Goal: Task Accomplishment & Management: Complete application form

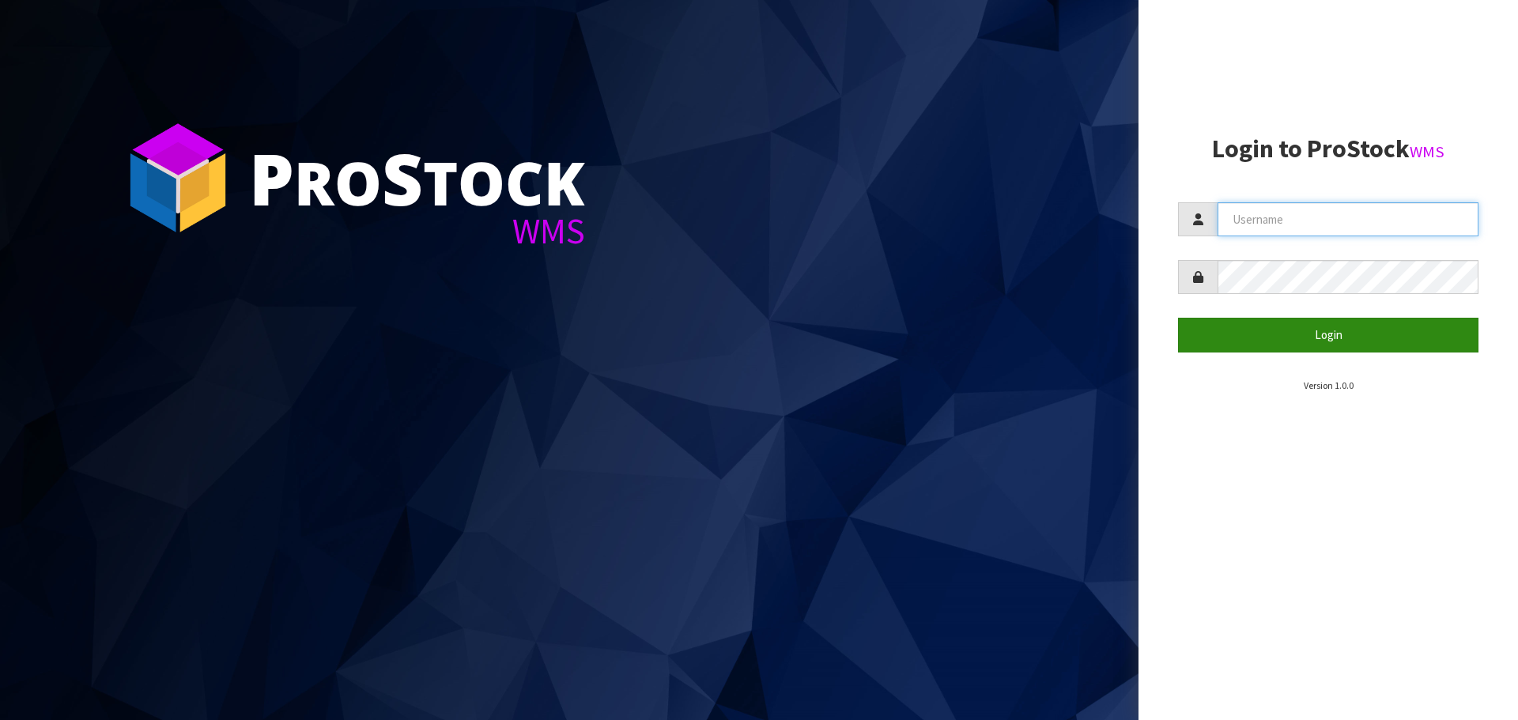
type input "[PERSON_NAME][EMAIL_ADDRESS][DOMAIN_NAME]"
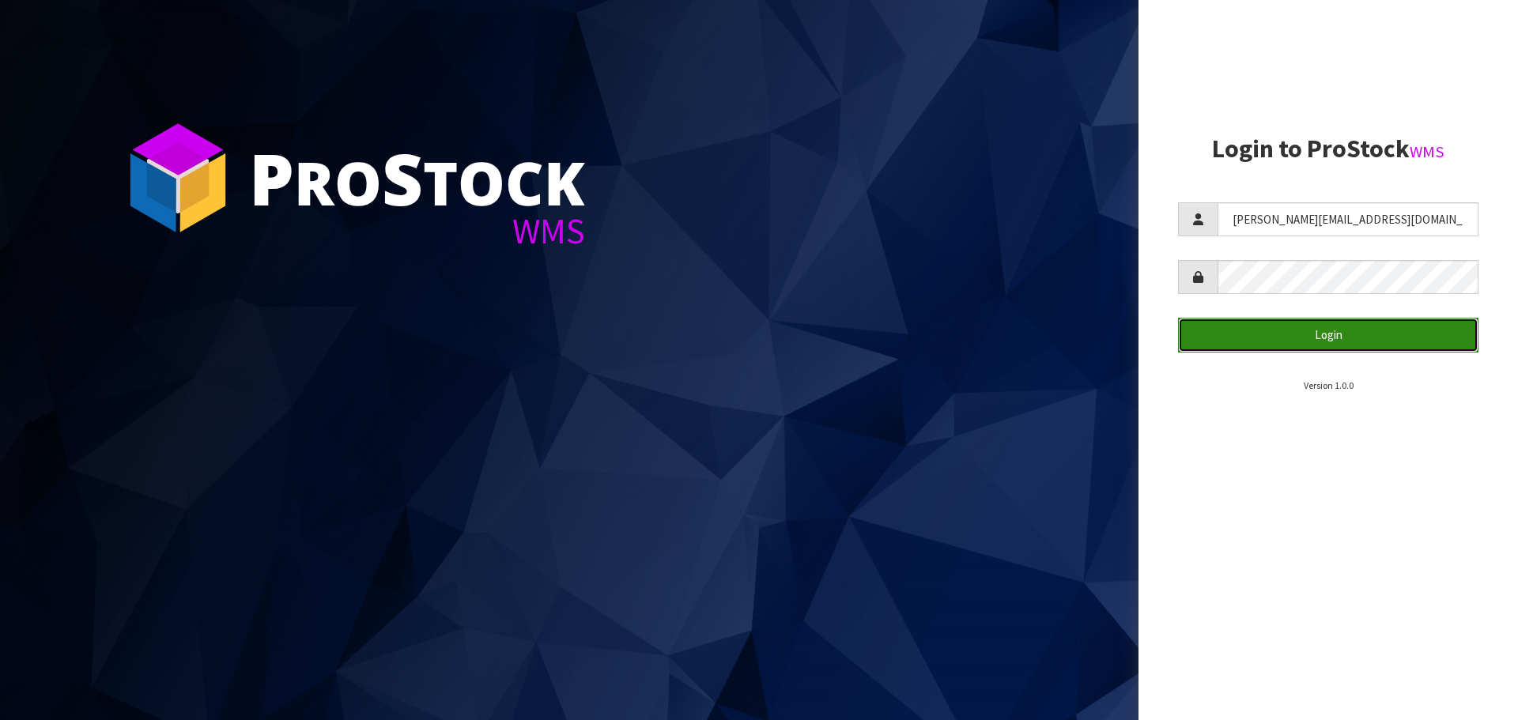
click at [1430, 345] on button "Login" at bounding box center [1328, 335] width 301 height 34
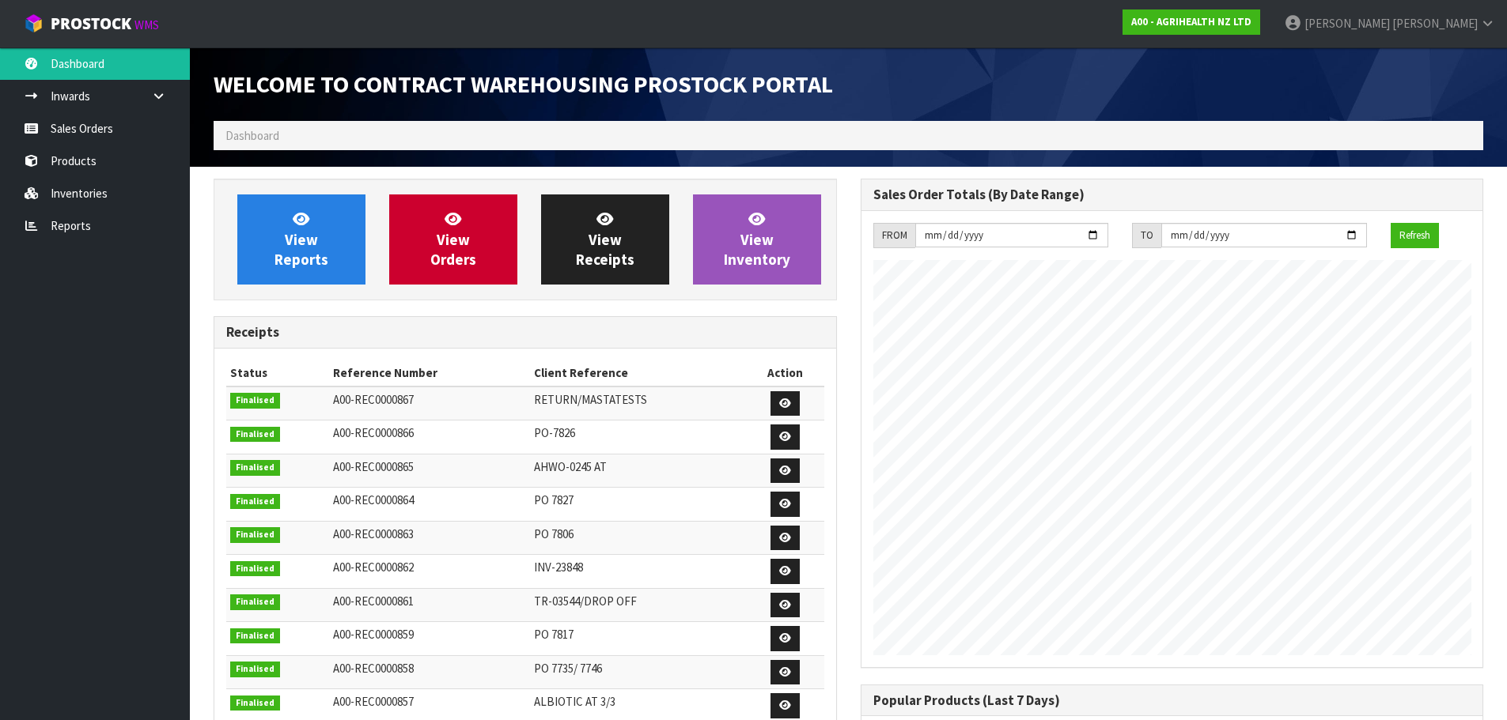
scroll to position [877, 646]
click at [149, 138] on link "Sales Orders" at bounding box center [95, 128] width 190 height 32
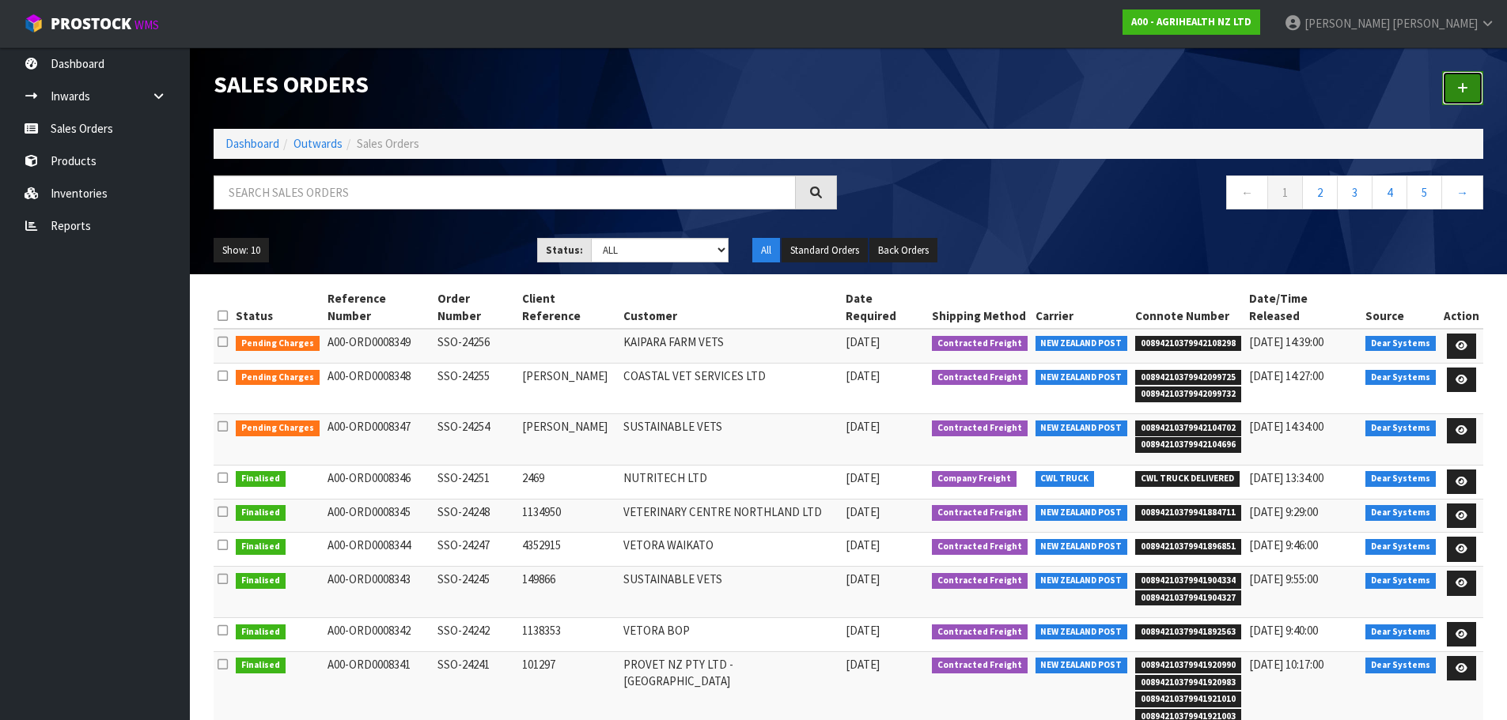
click at [1473, 87] on link at bounding box center [1462, 88] width 41 height 34
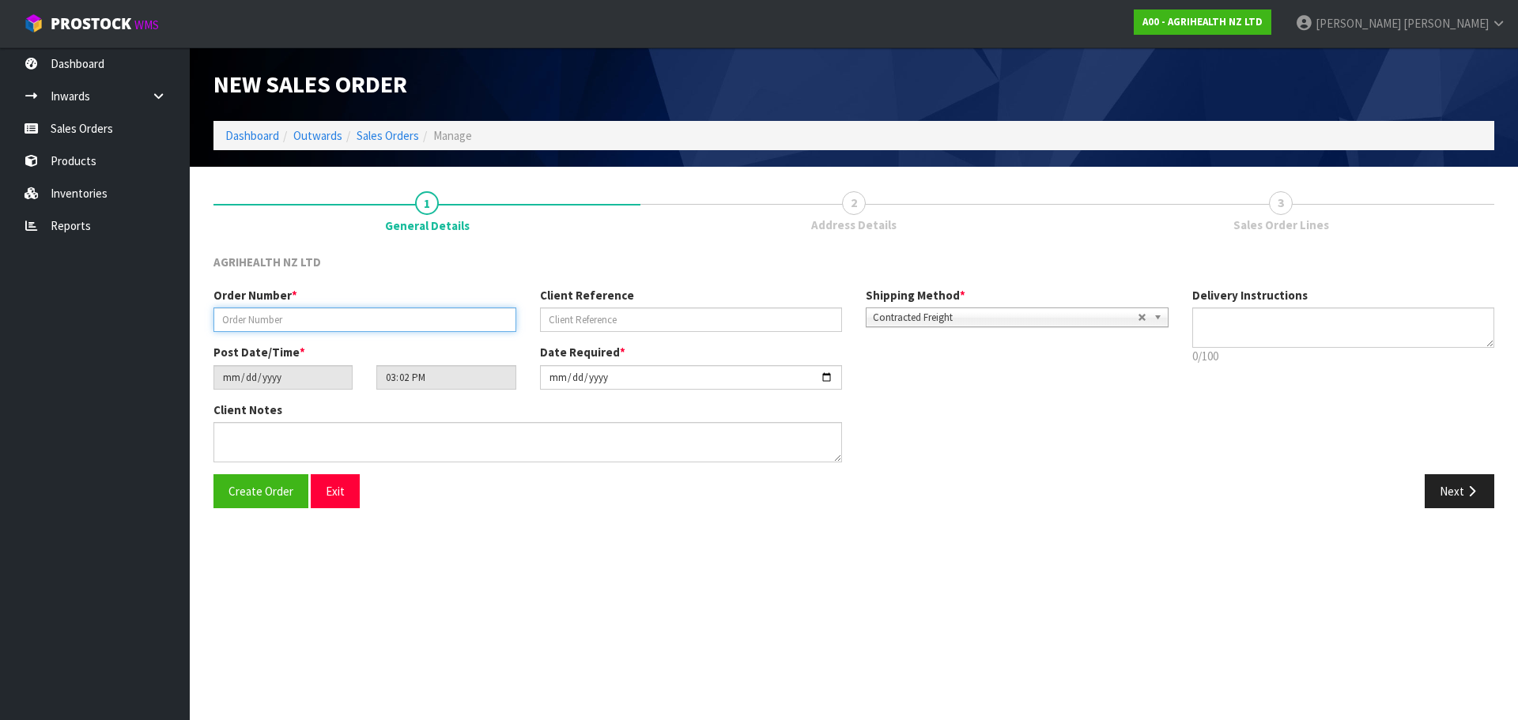
click at [391, 324] on input "text" at bounding box center [365, 320] width 303 height 25
type input "TR-03584"
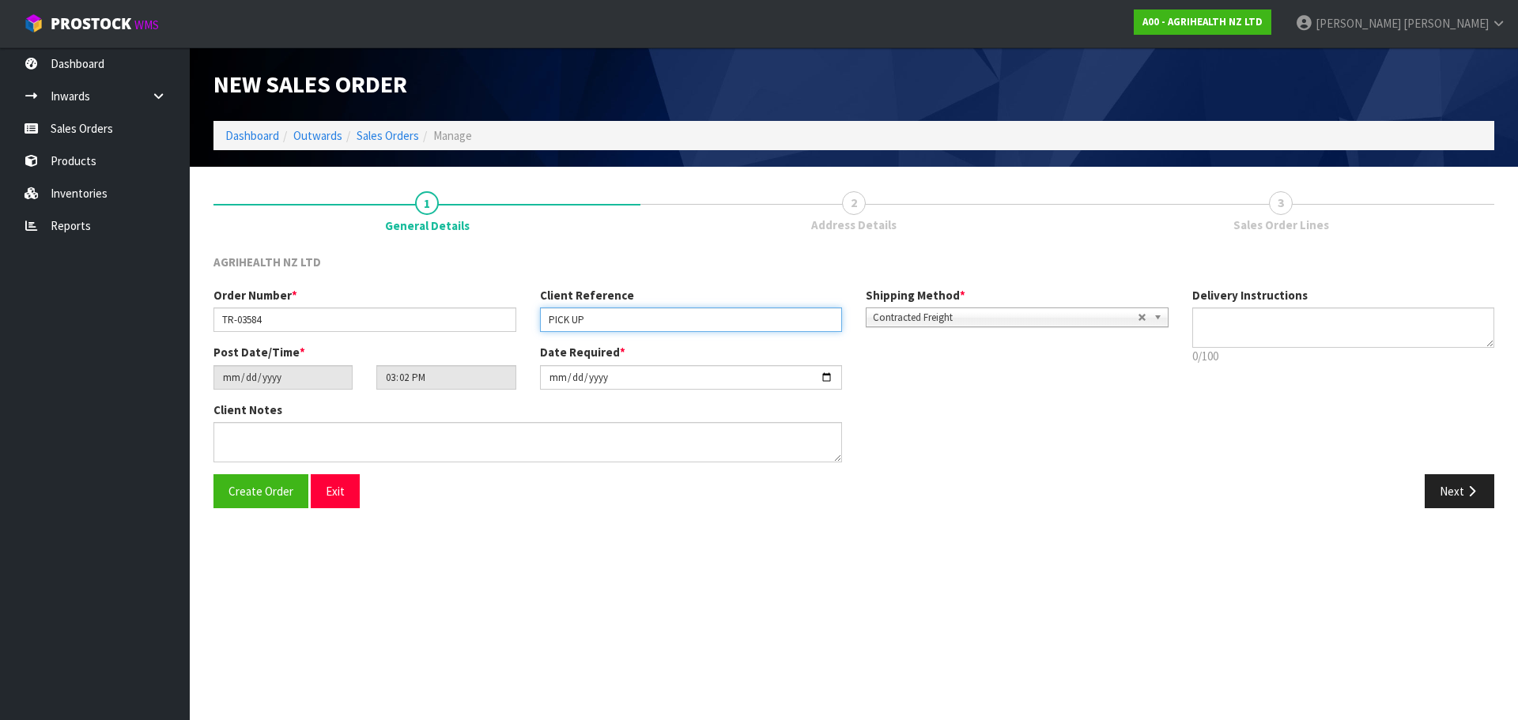
type input "PICK UP"
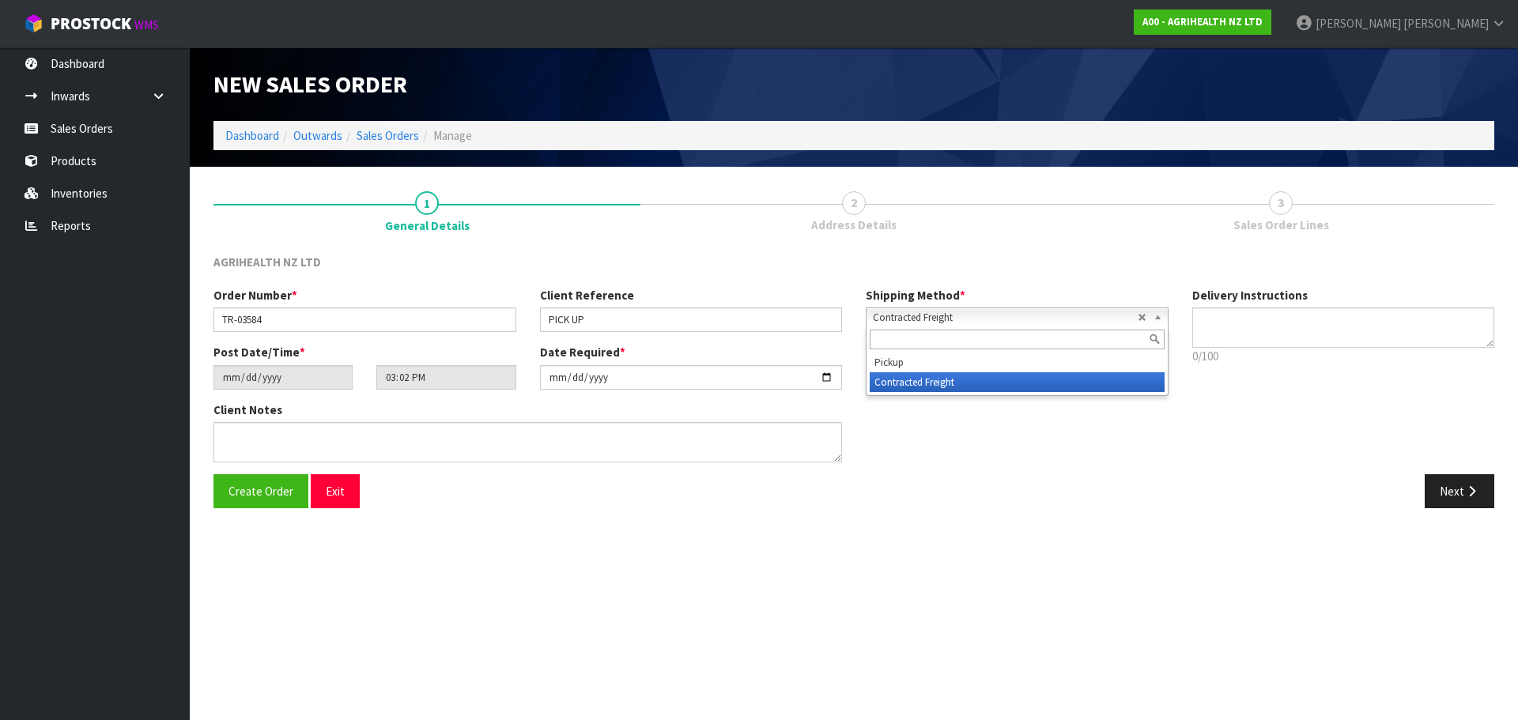
click at [978, 316] on span "Contracted Freight" at bounding box center [1005, 317] width 265 height 19
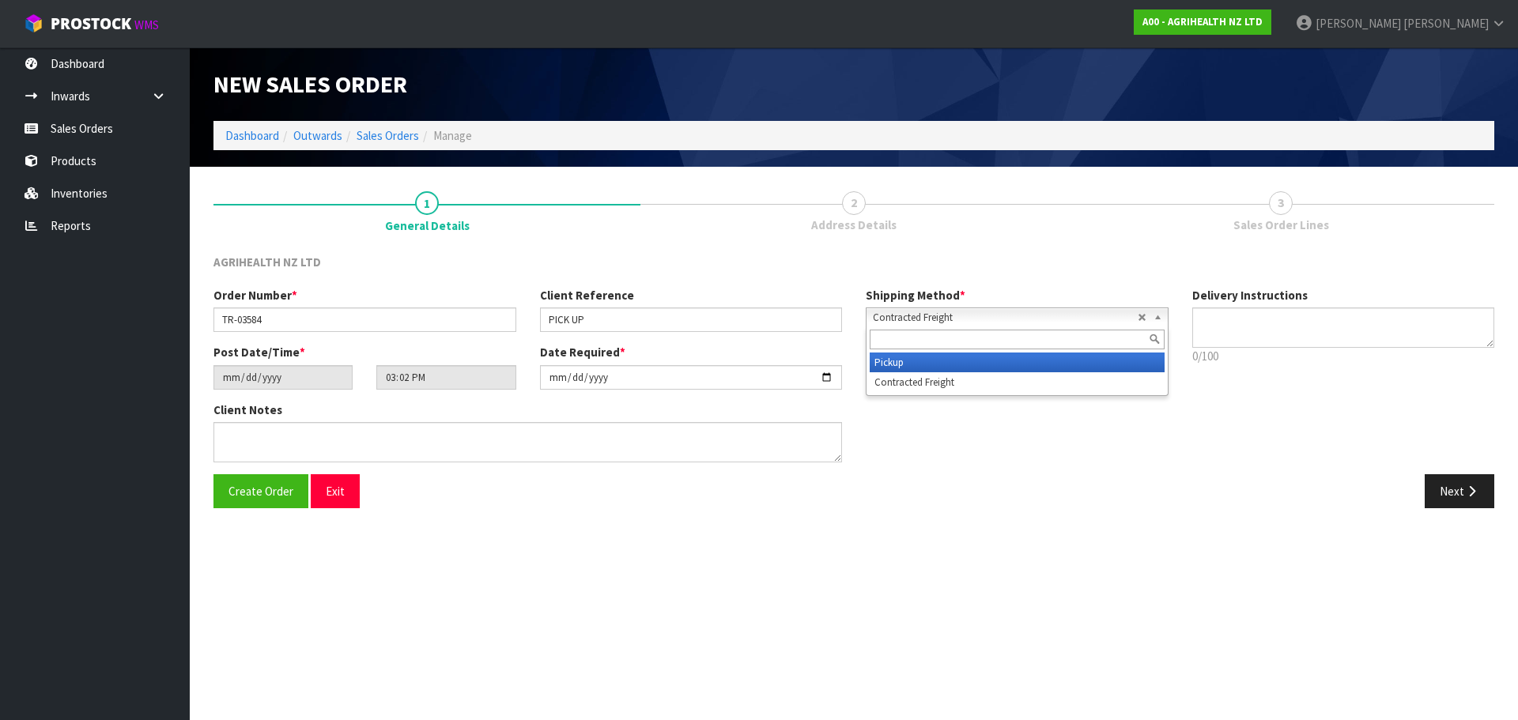
click at [967, 366] on li "Pickup" at bounding box center [1017, 363] width 295 height 20
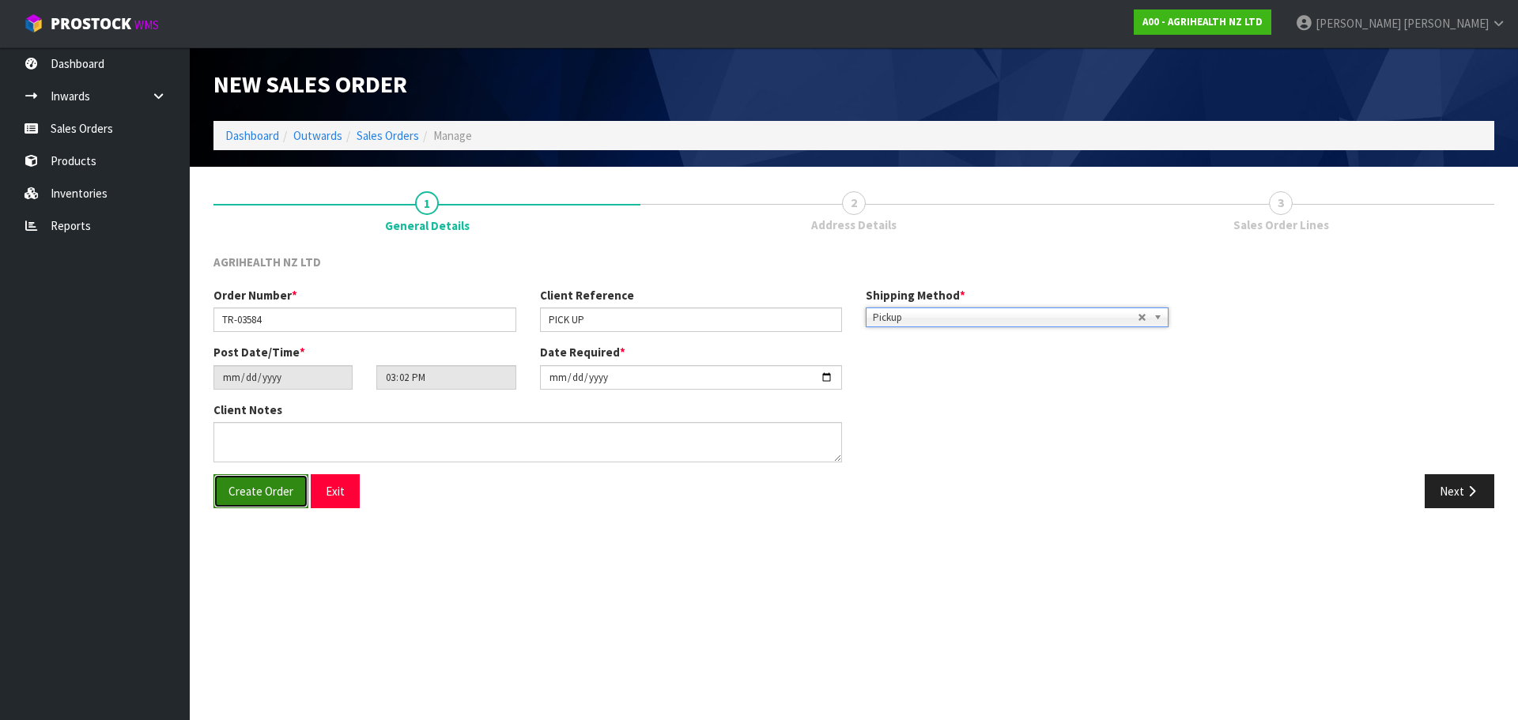
click at [285, 491] on span "Create Order" at bounding box center [261, 491] width 65 height 15
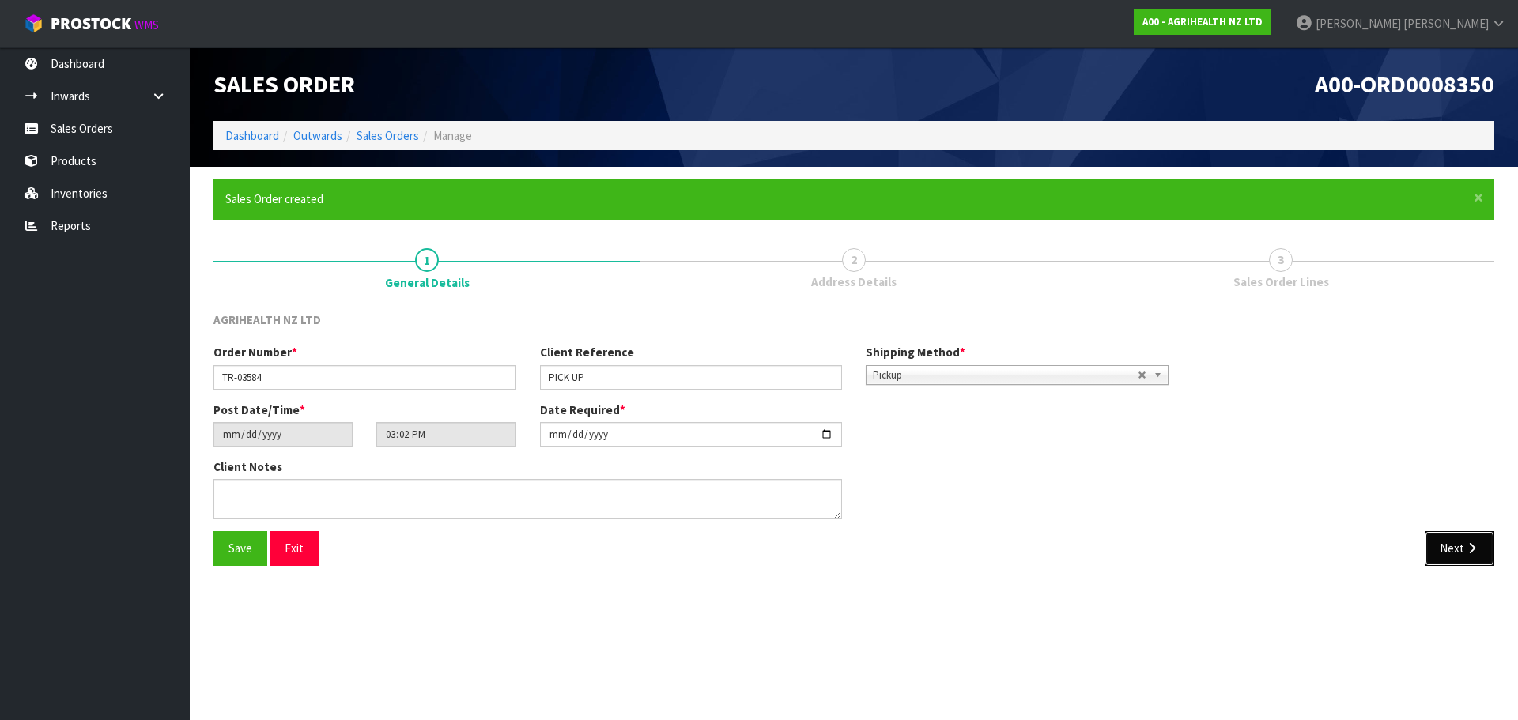
click at [1462, 559] on button "Next" at bounding box center [1460, 548] width 70 height 34
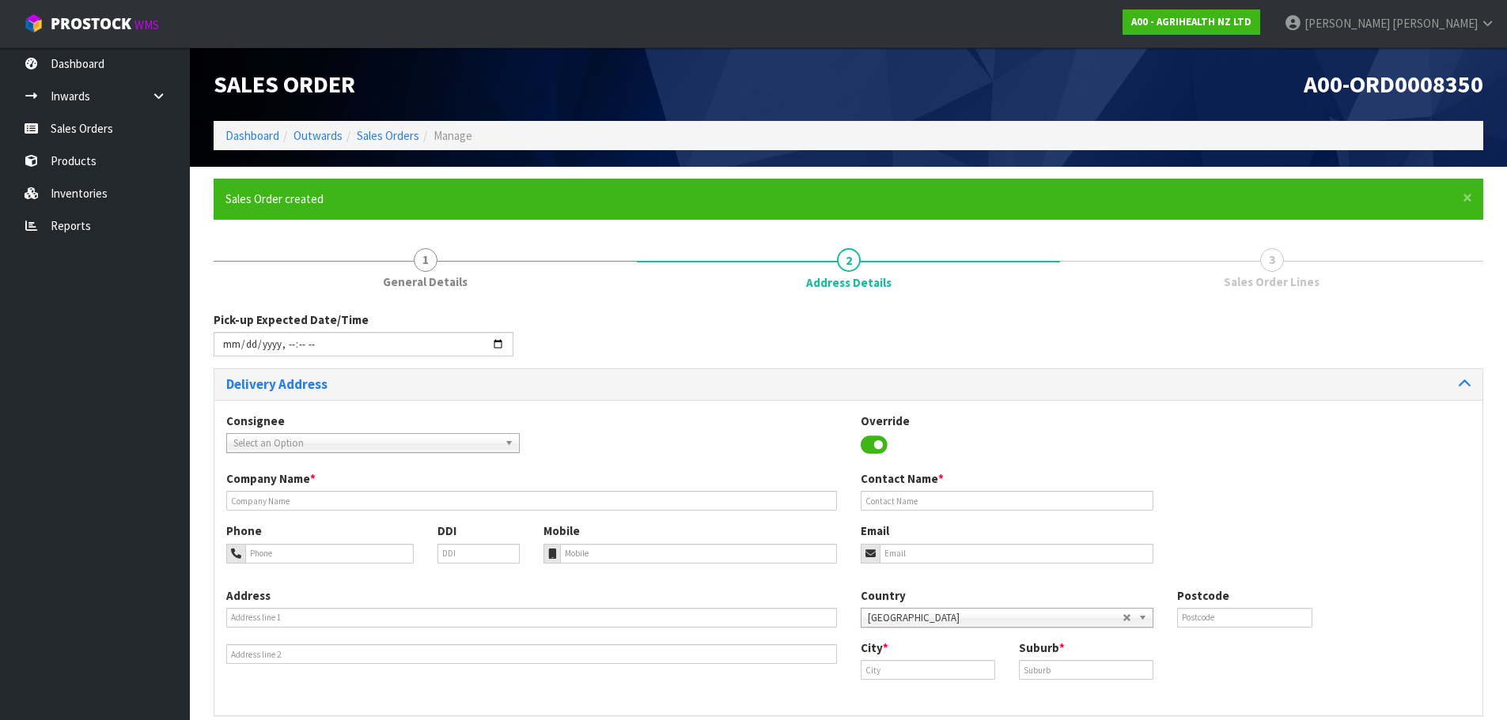
click at [311, 440] on span "Select an Option" at bounding box center [365, 443] width 265 height 19
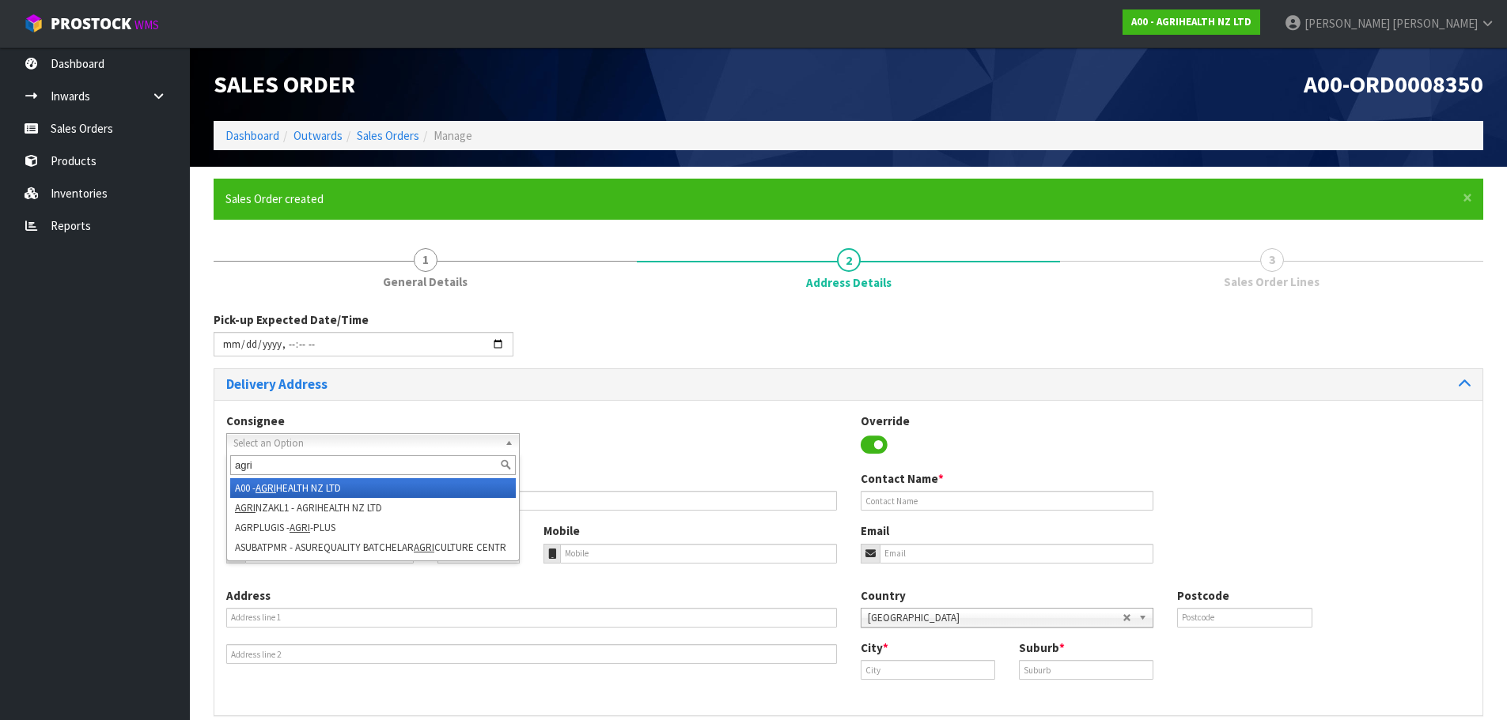
type input "agri"
click at [335, 484] on li "A00 - AGRI HEALTH NZ LTD" at bounding box center [372, 488] width 285 height 20
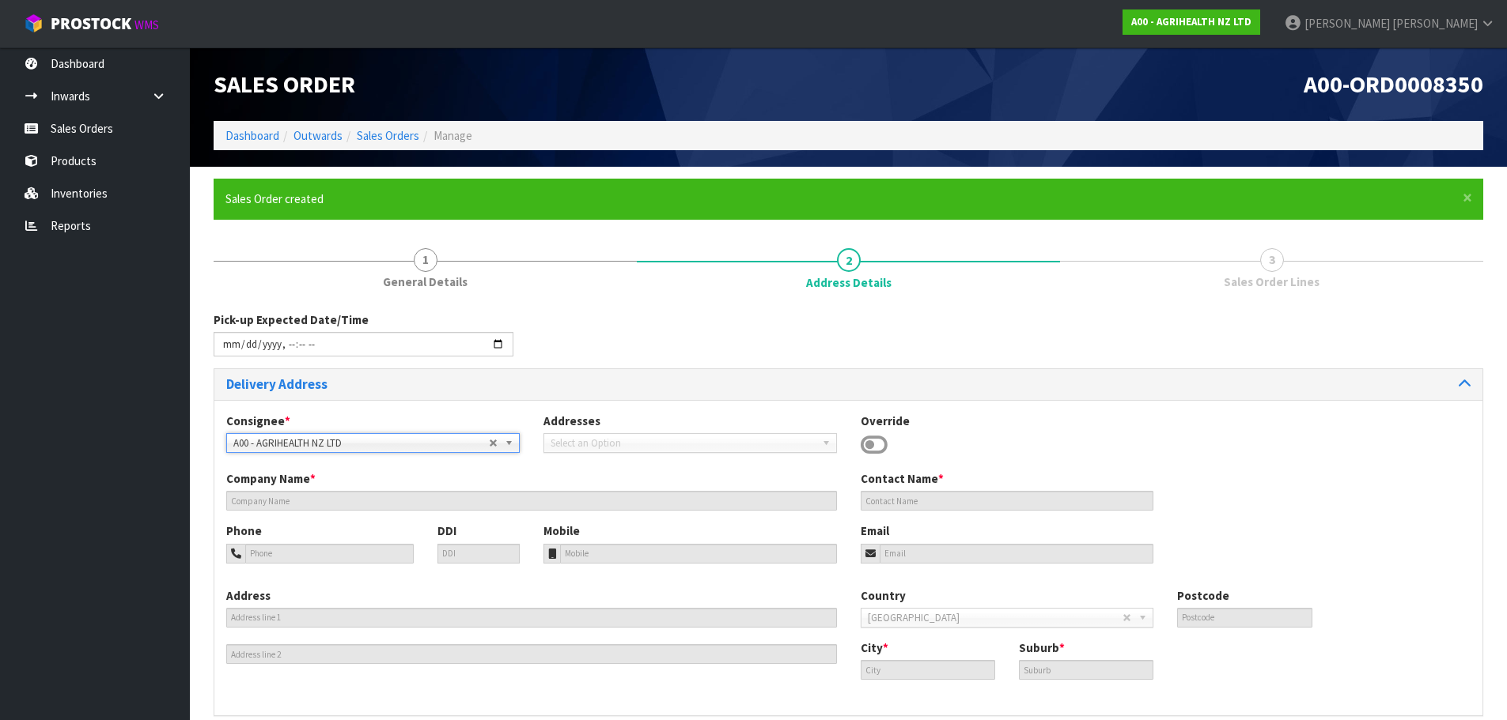
type input "AGRIHEALTH NZ LTD"
type input "[PHONE_NUMBER]"
type input "[EMAIL_ADDRESS][DOMAIN_NAME]"
type input "LEVEL [STREET_ADDRESS]"
type input "1010"
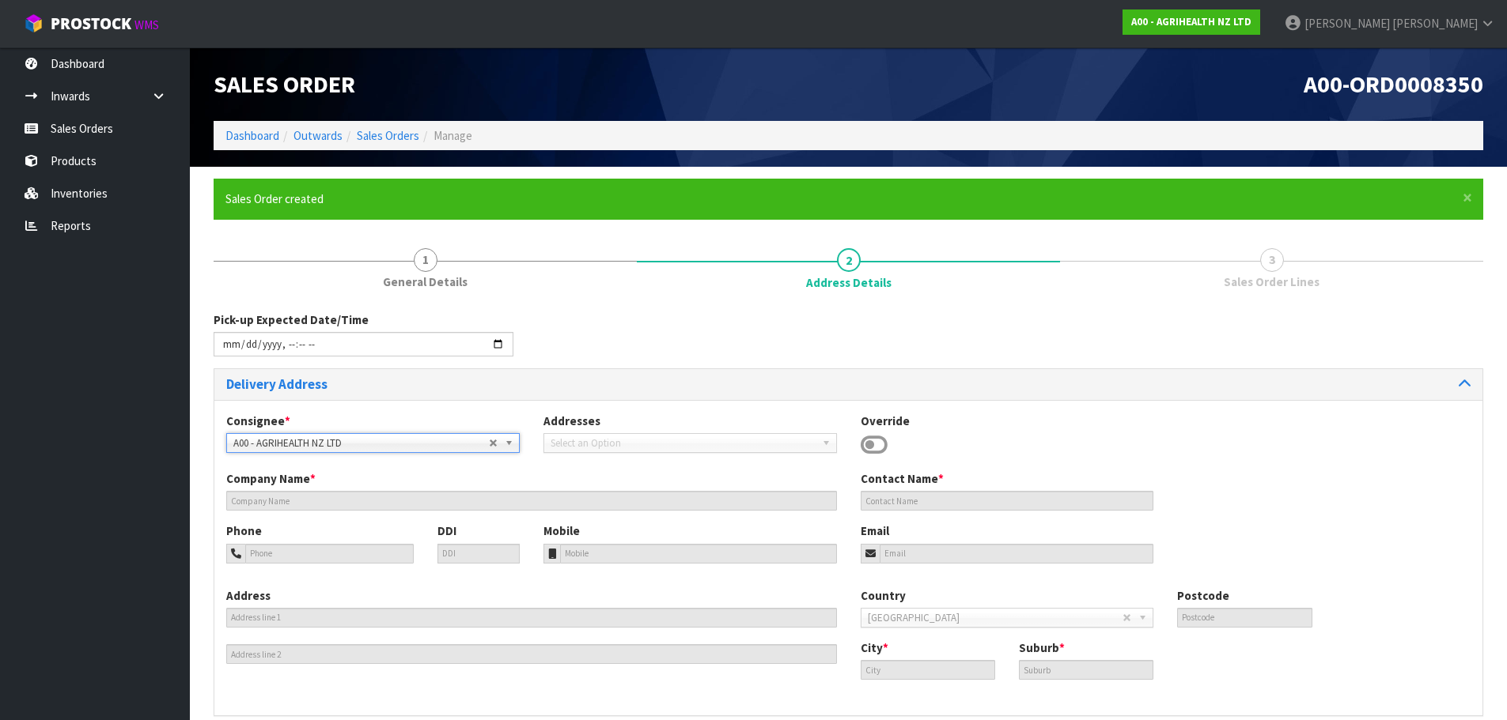
type input "AKL"
type input "GRAFTON"
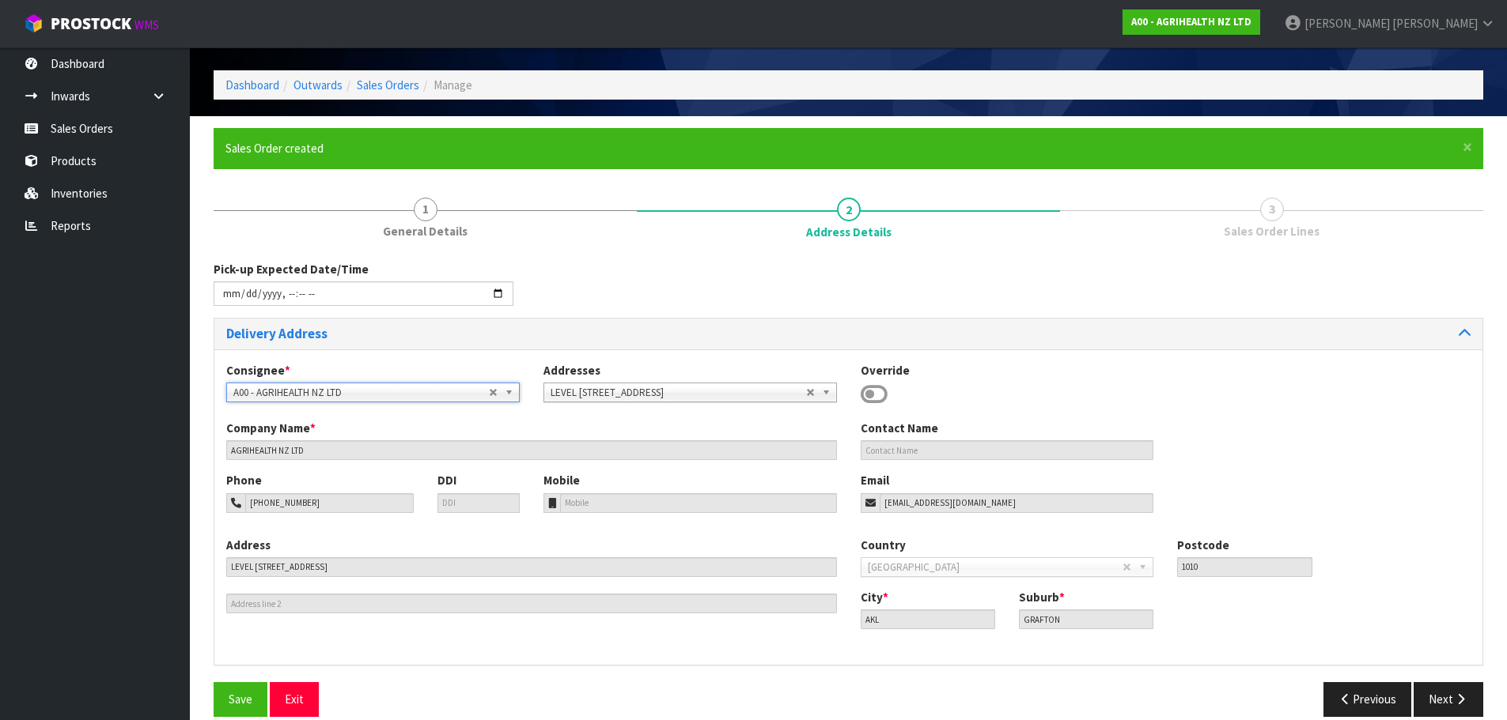
scroll to position [71, 0]
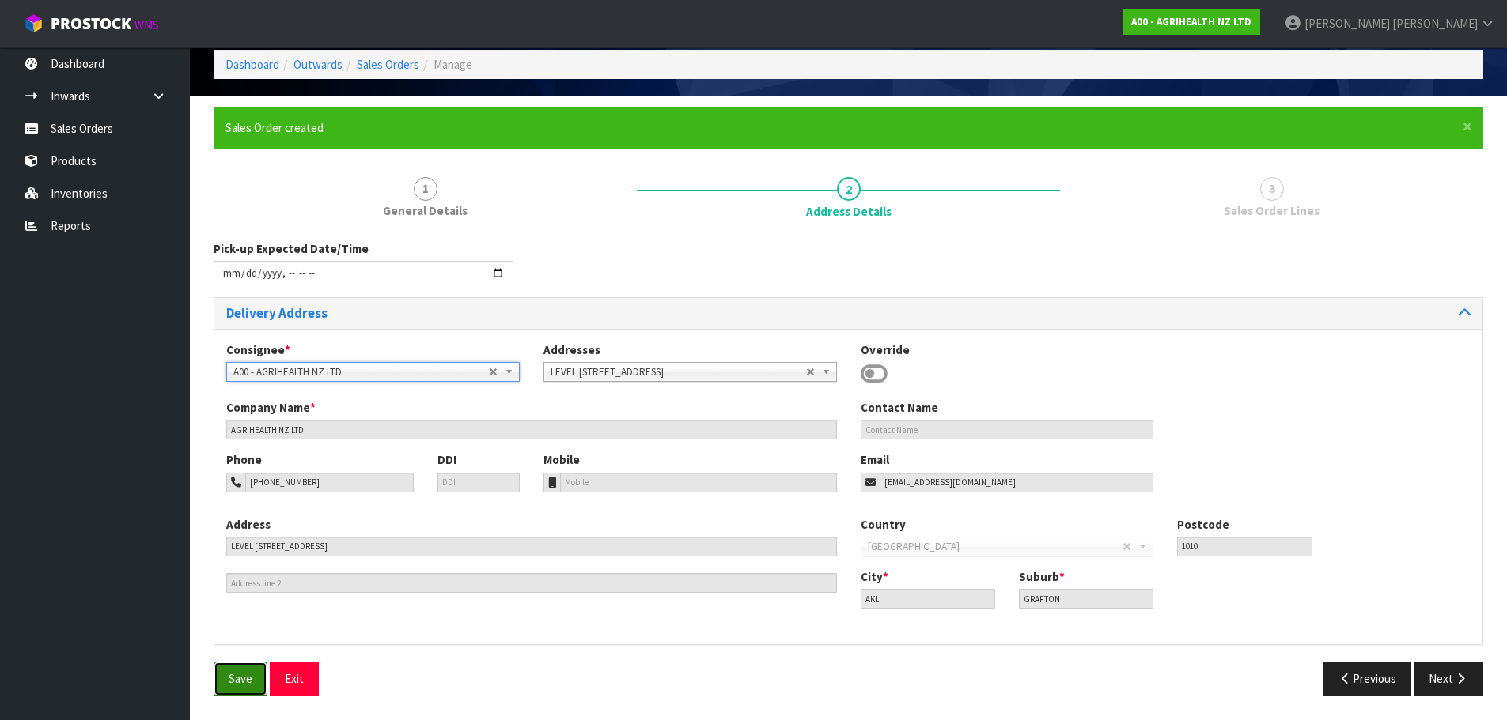
click at [237, 681] on span "Save" at bounding box center [241, 678] width 24 height 15
click at [1450, 683] on button "Next" at bounding box center [1448, 679] width 70 height 34
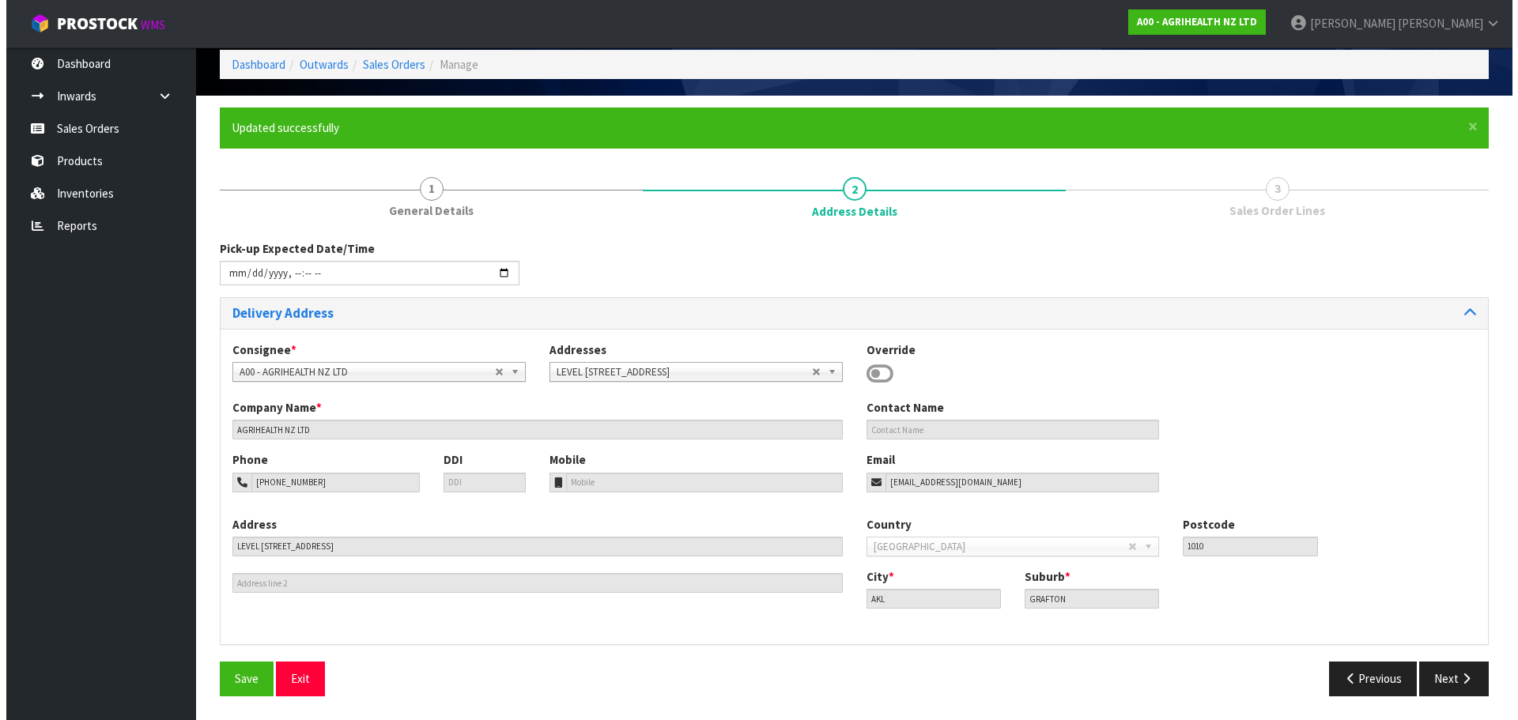
scroll to position [0, 0]
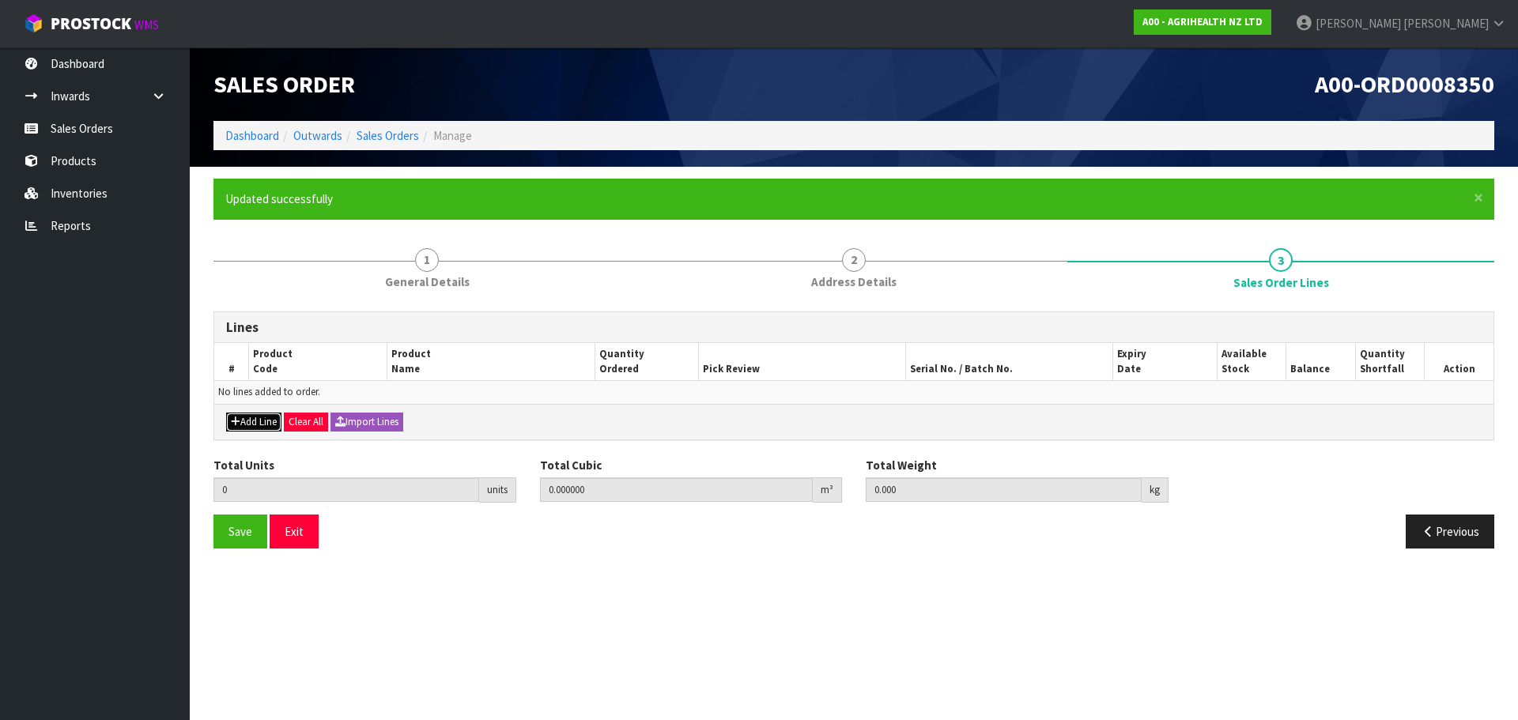
click at [251, 423] on button "Add Line" at bounding box center [253, 422] width 55 height 19
type input "0"
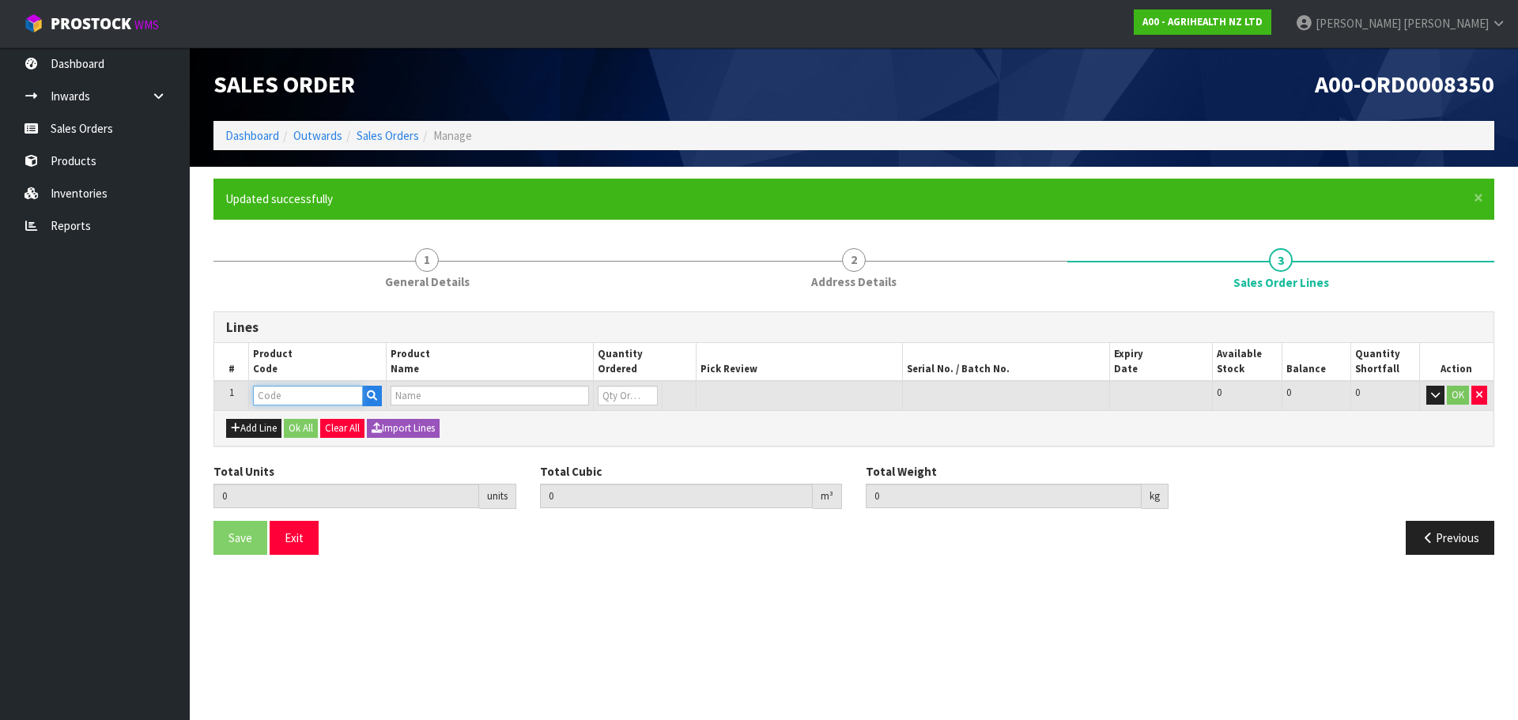
click at [282, 393] on input "text" at bounding box center [308, 396] width 110 height 20
type input "9211"
type input "0.000000"
type input "0.000"
type input "AGRIHEALTH 2ML BM INJECTOR GUN"
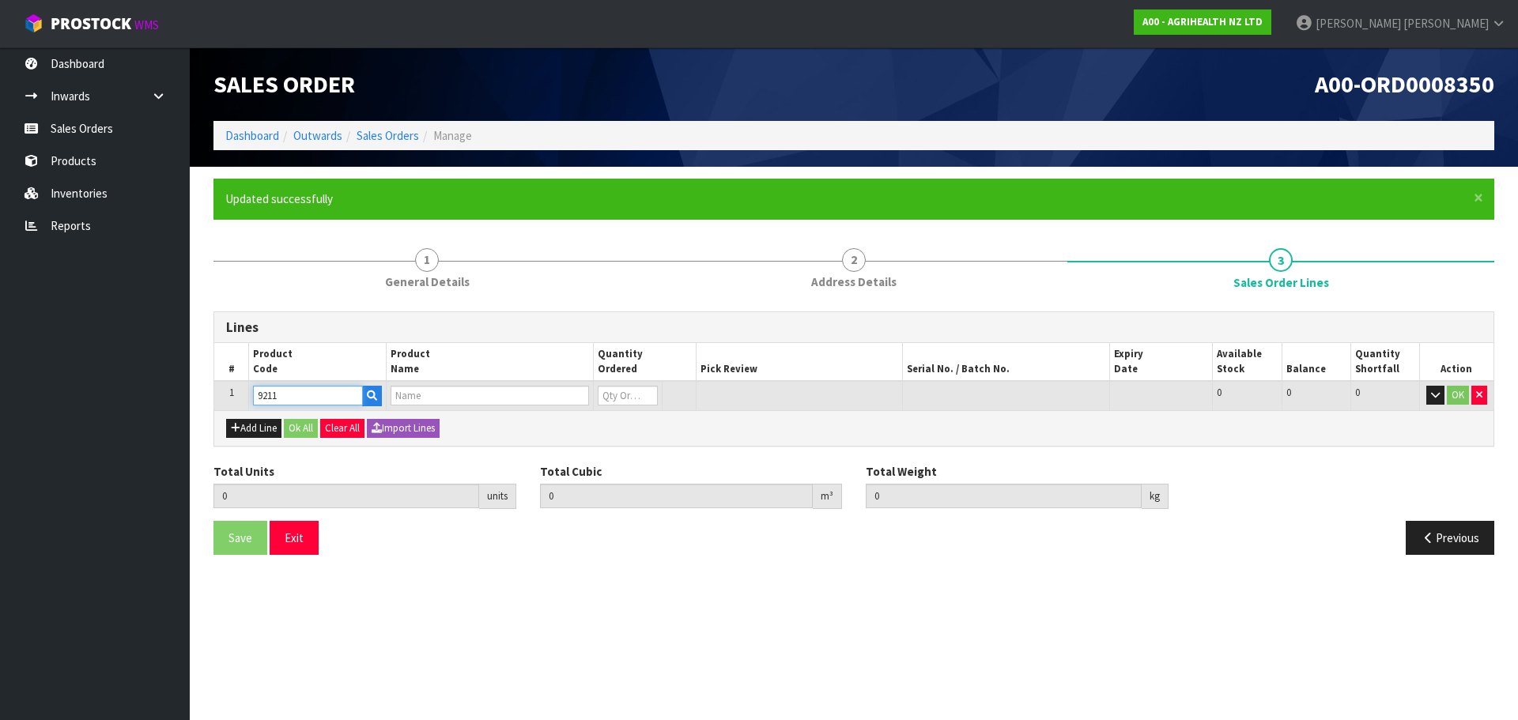
type input "0"
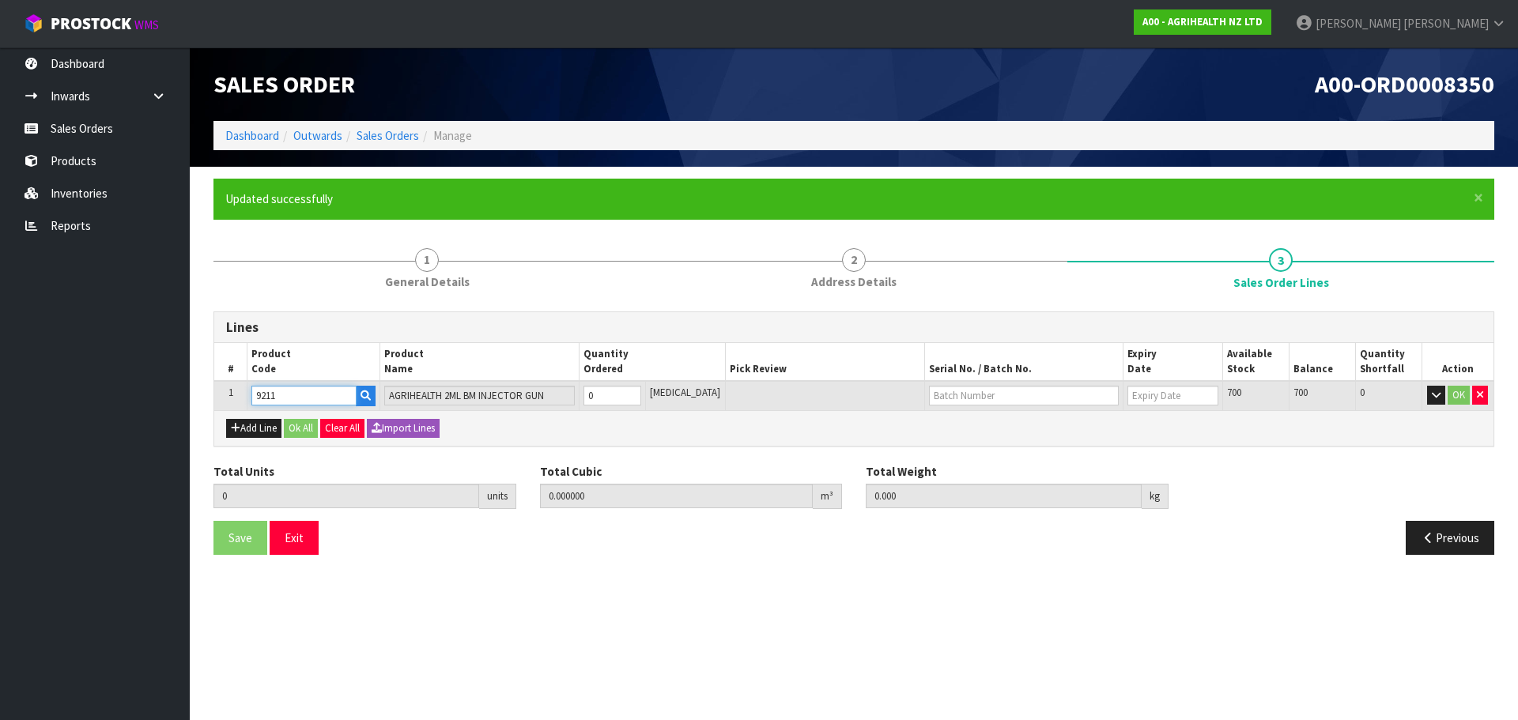
type input "9211"
type input "5"
type input "0.0072"
type input "0.75"
type input "5"
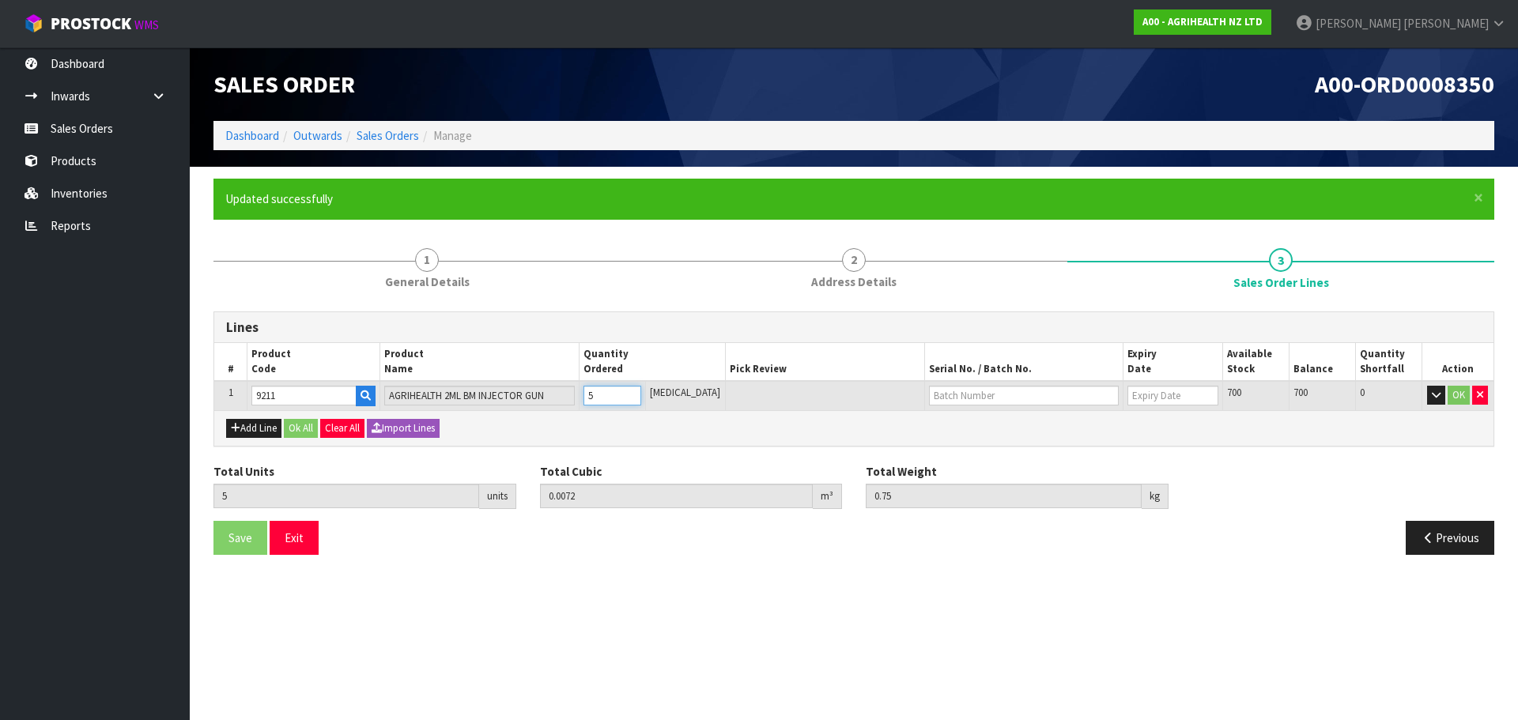
type input "50"
type input "0.067193"
type input "8.5"
type input "50"
type input "WO156189"
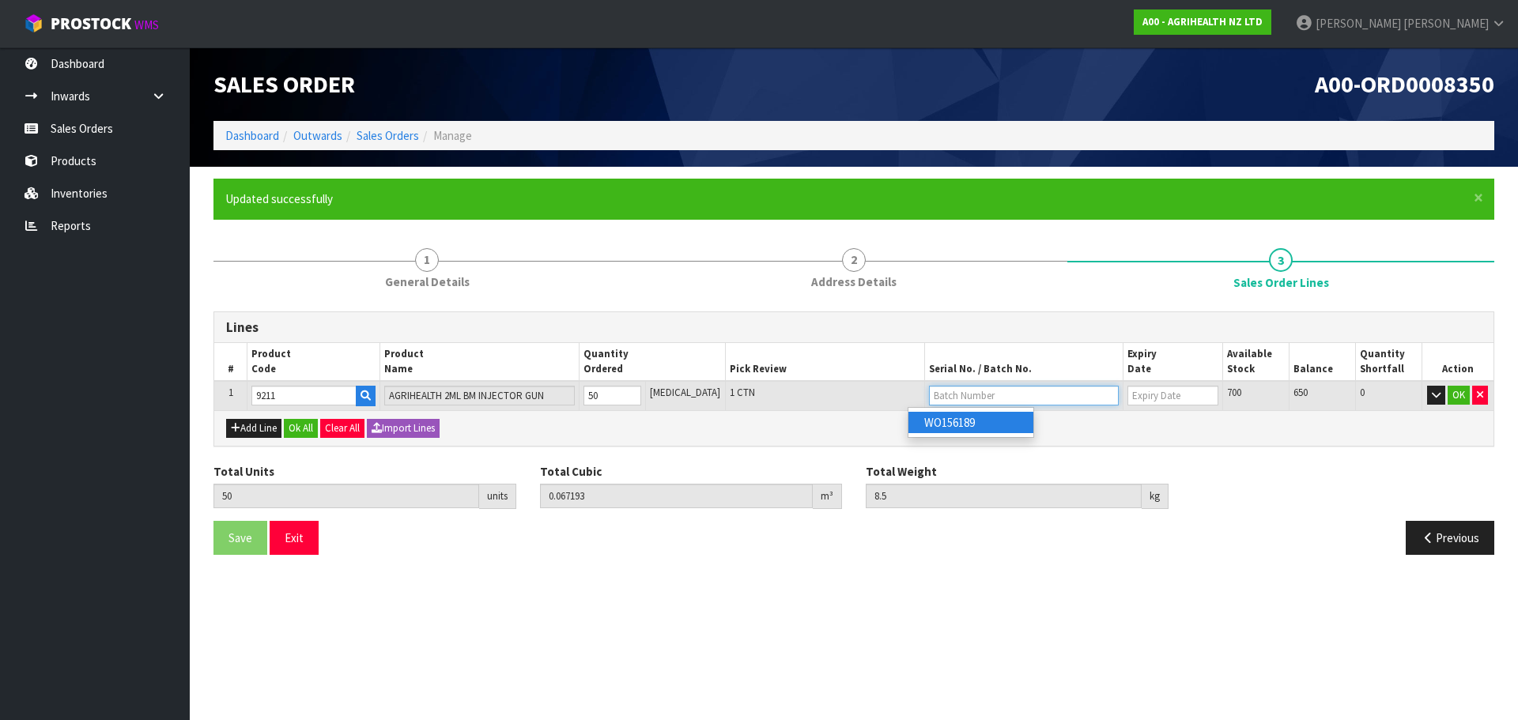
type input "[DATE]"
click at [270, 432] on button "Add Line" at bounding box center [253, 428] width 55 height 19
type input "0"
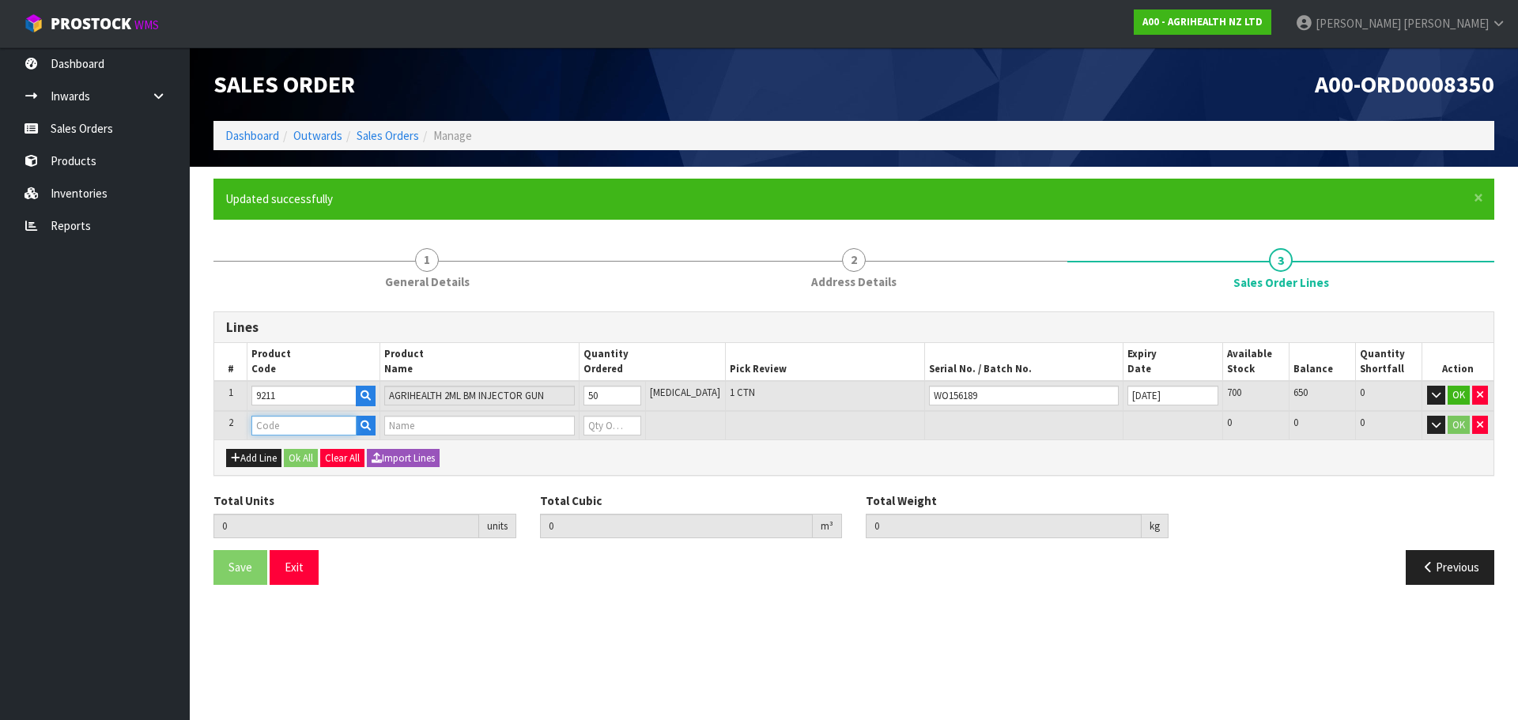
click at [282, 426] on input "text" at bounding box center [303, 426] width 105 height 20
type input "9451"
type input "50"
type input "0.067193"
type input "8.5"
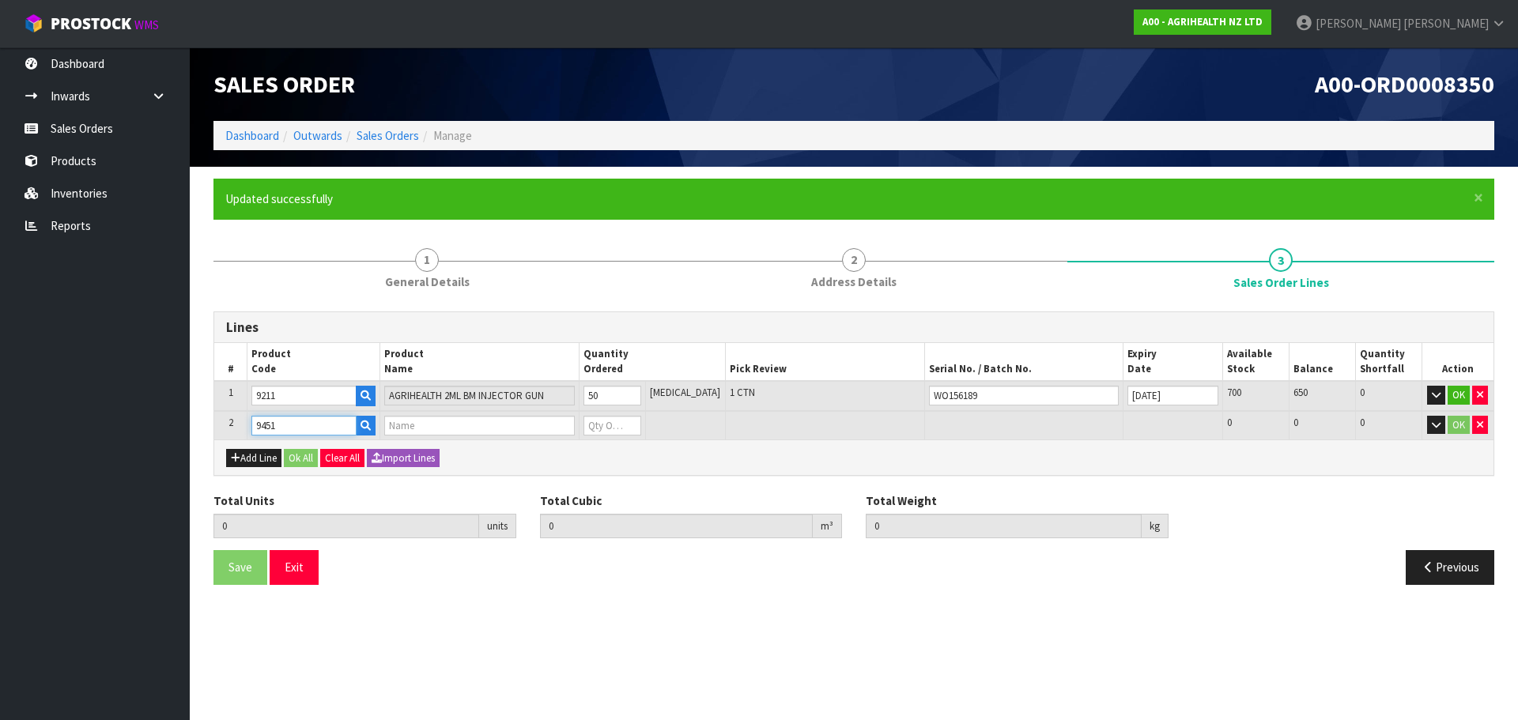
type input "METRIVET 20'S PRINTED BOX"
type input "0"
type input "9451"
type input "51"
type input "0.071343"
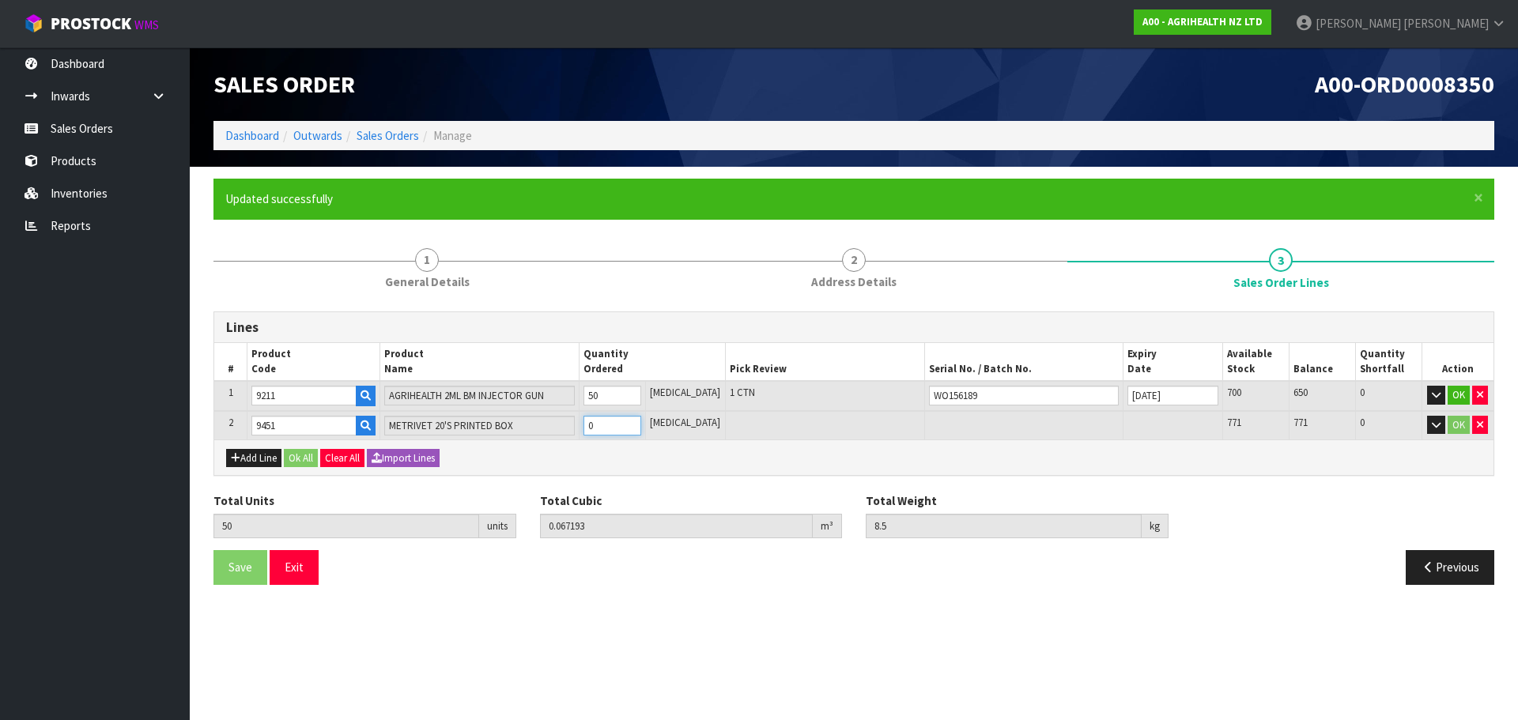
type input "8.8"
type input "1"
type input "65"
type input "0.129443"
type input "13"
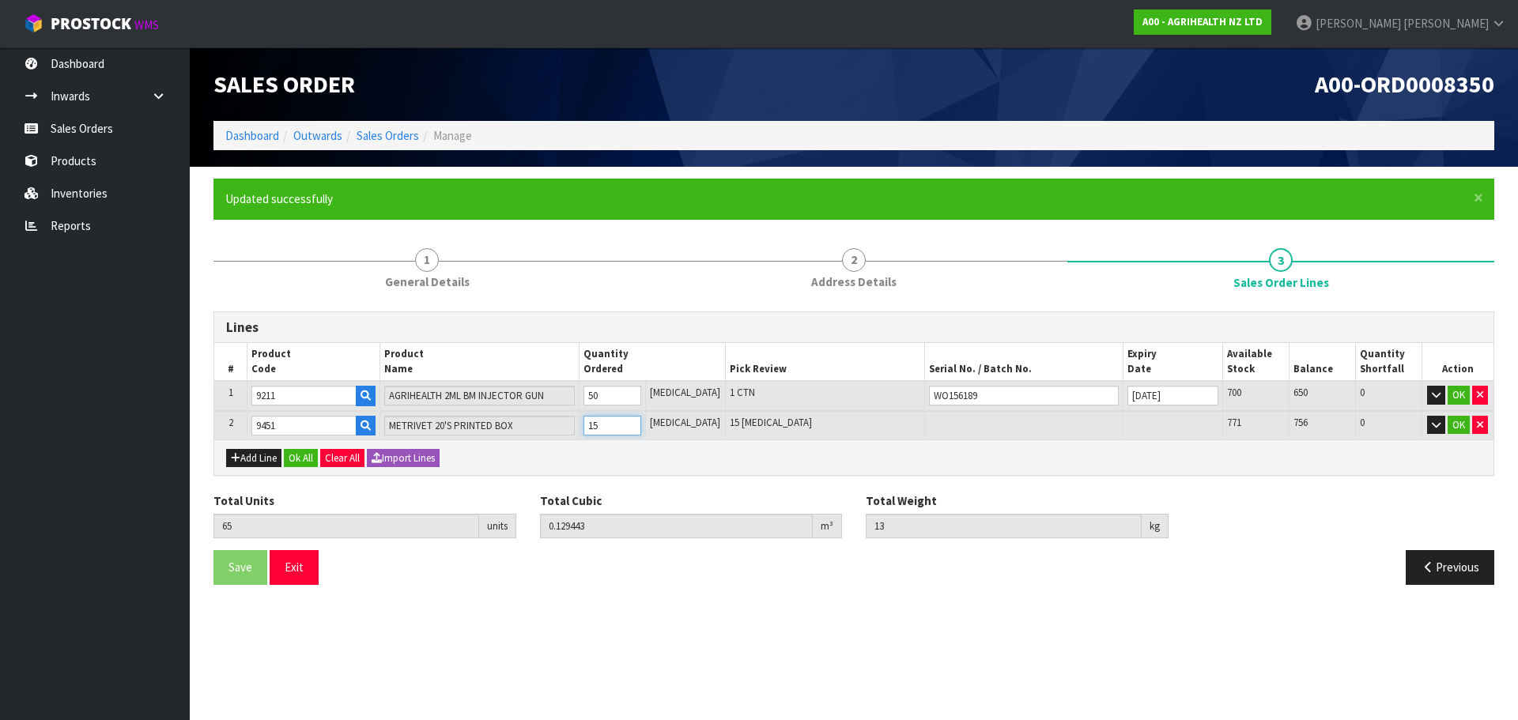
type input "15"
click at [612, 433] on input "15" at bounding box center [613, 426] width 58 height 20
click at [238, 459] on icon "button" at bounding box center [235, 458] width 9 height 10
type input "0"
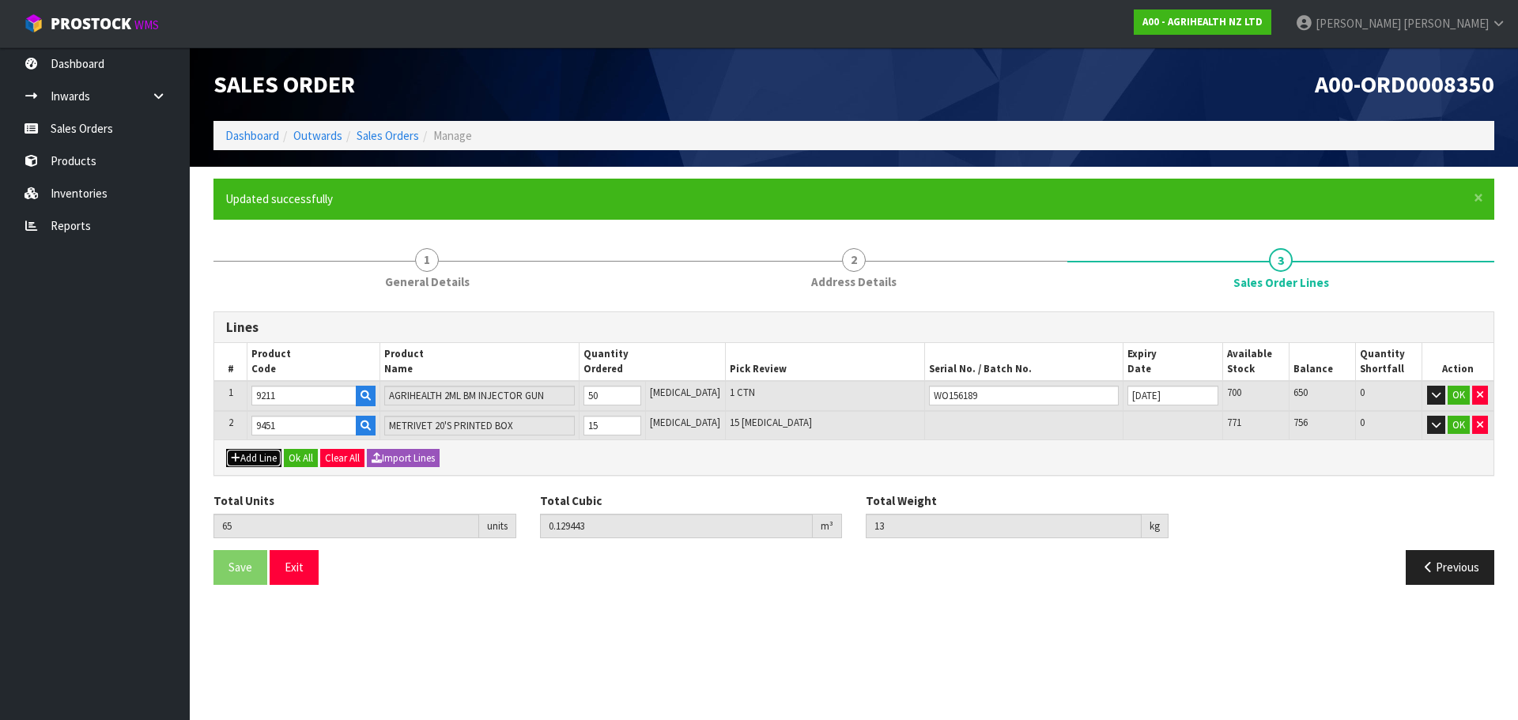
type input "0"
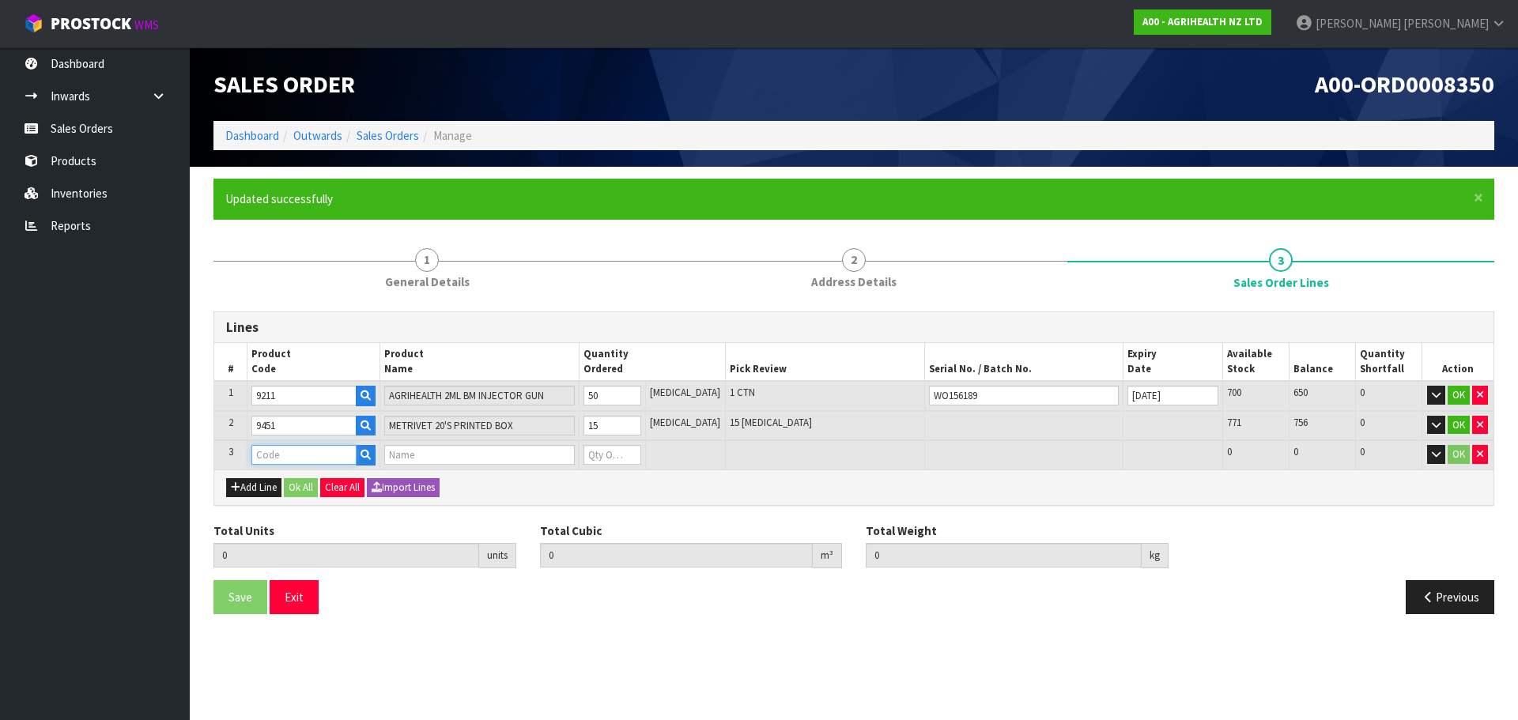
click at [288, 459] on input "text" at bounding box center [303, 455] width 105 height 20
type input "9455"
type input "65"
type input "0.129443"
type input "13"
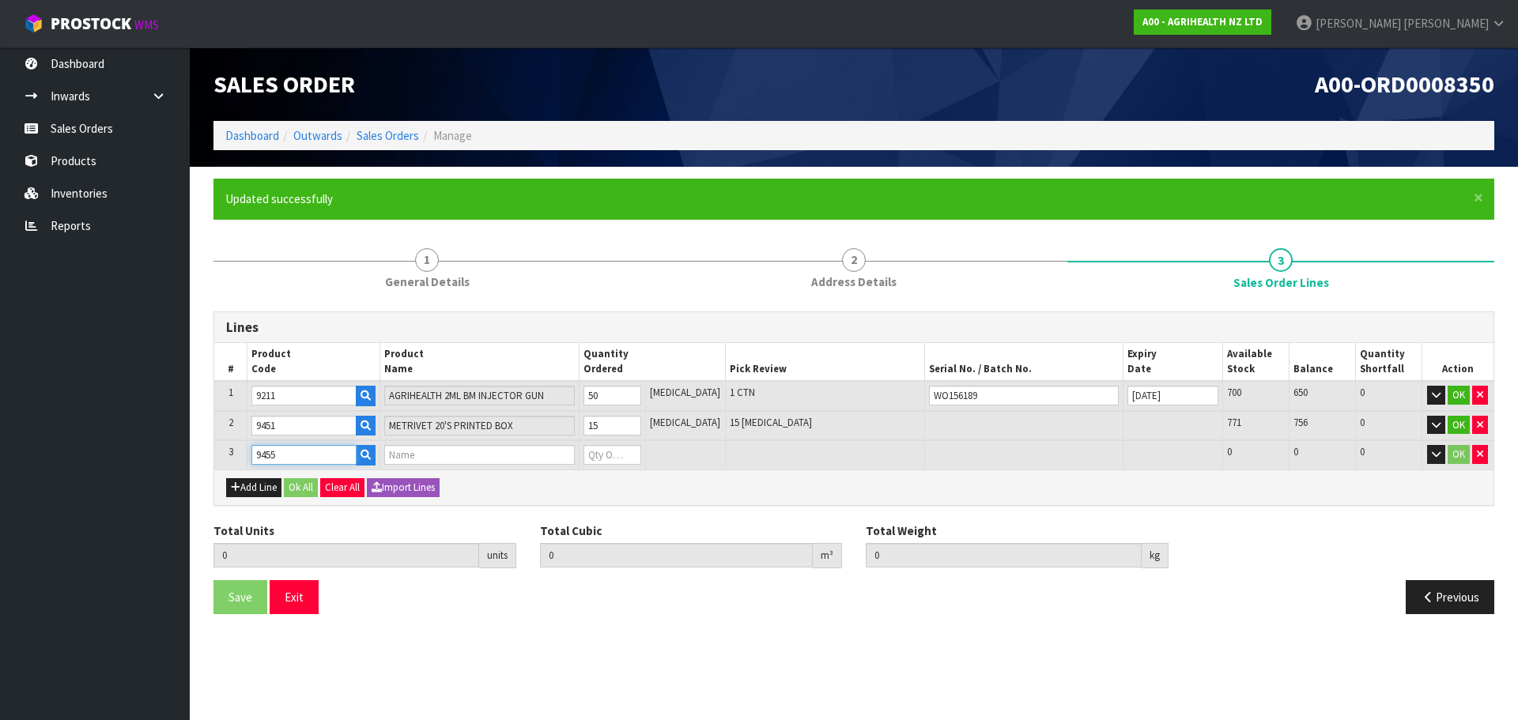
type input "METRIVET 100 COW PACK PRINTED BOX"
type input "0"
type input "9455"
type input "68"
type input "0.138335"
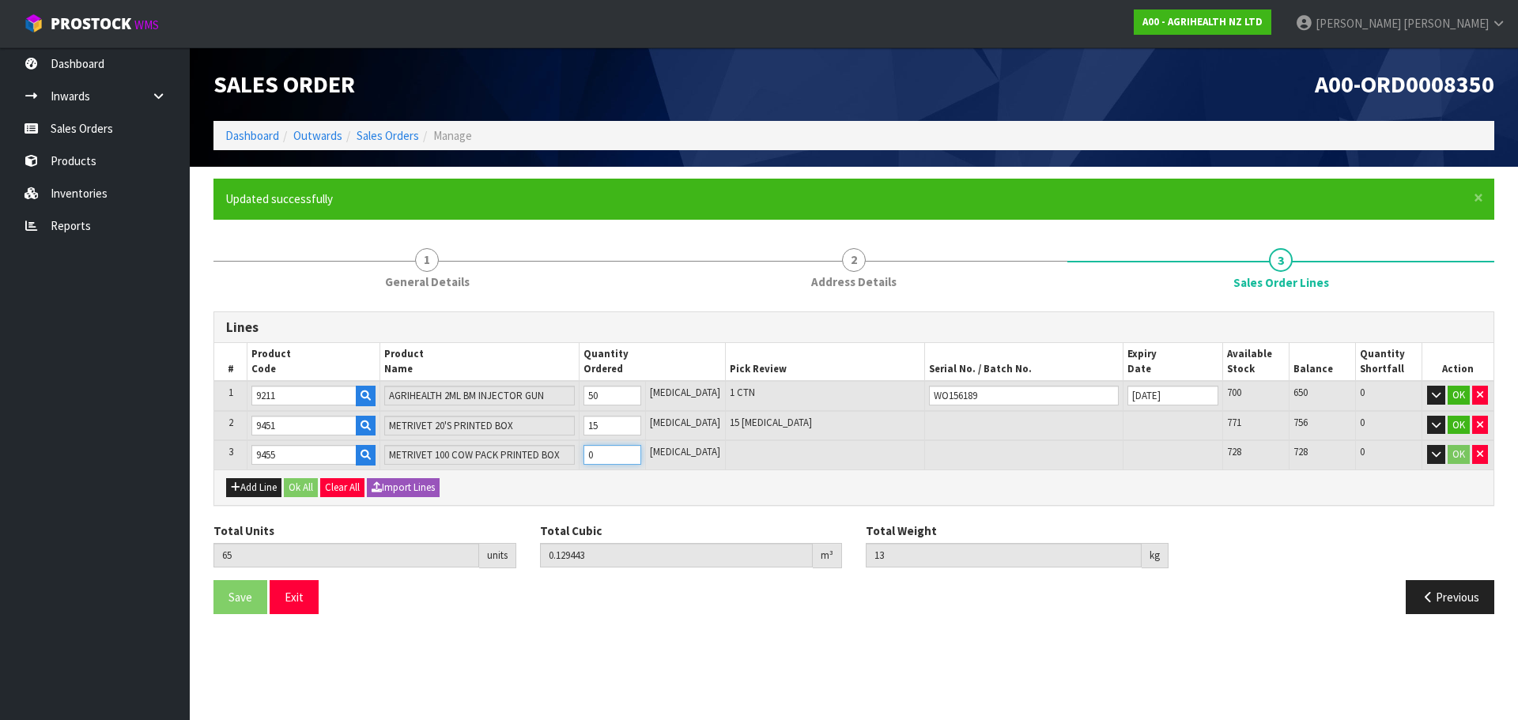
type input "13.75"
type input "3"
type input "100"
type input "0.233183"
type input "21.75"
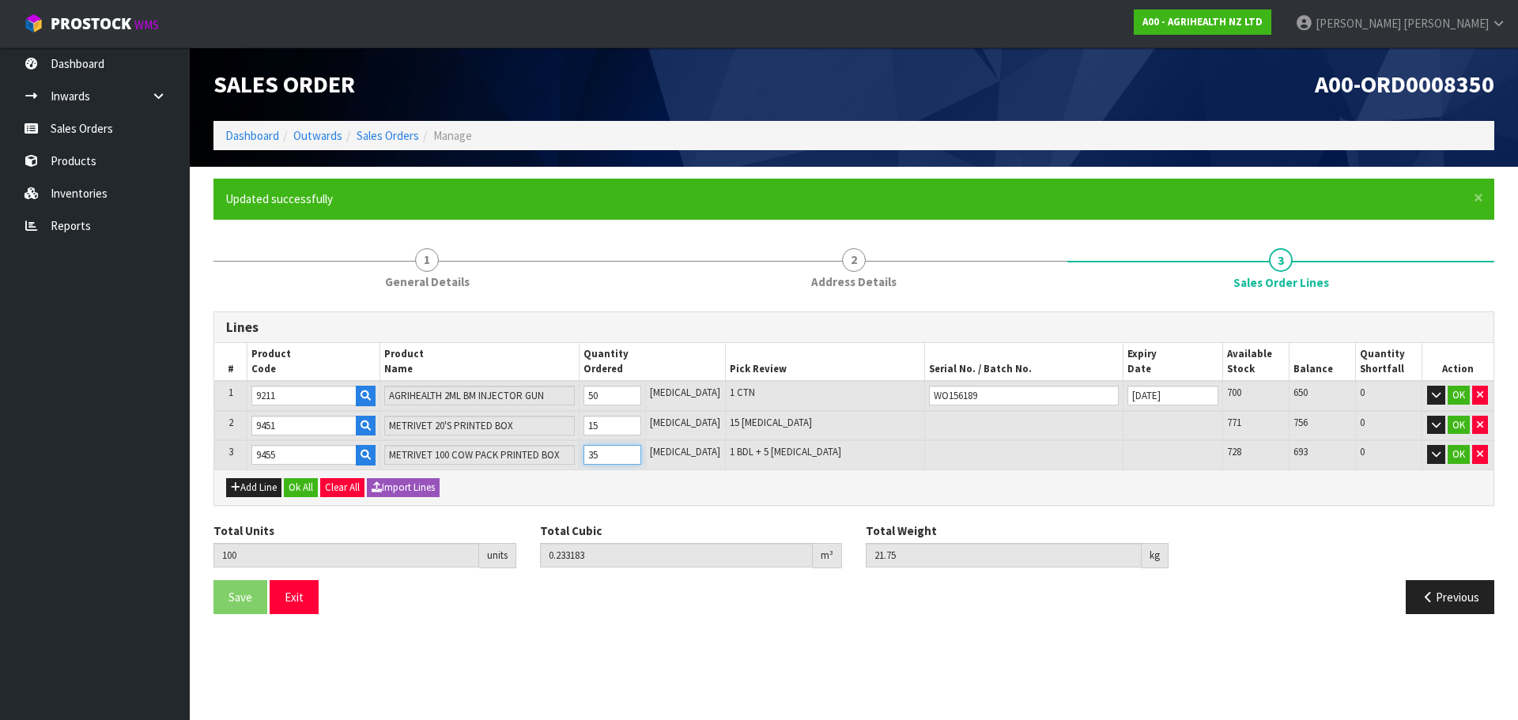
type input "35"
click at [264, 490] on button "Add Line" at bounding box center [253, 487] width 55 height 19
type input "0"
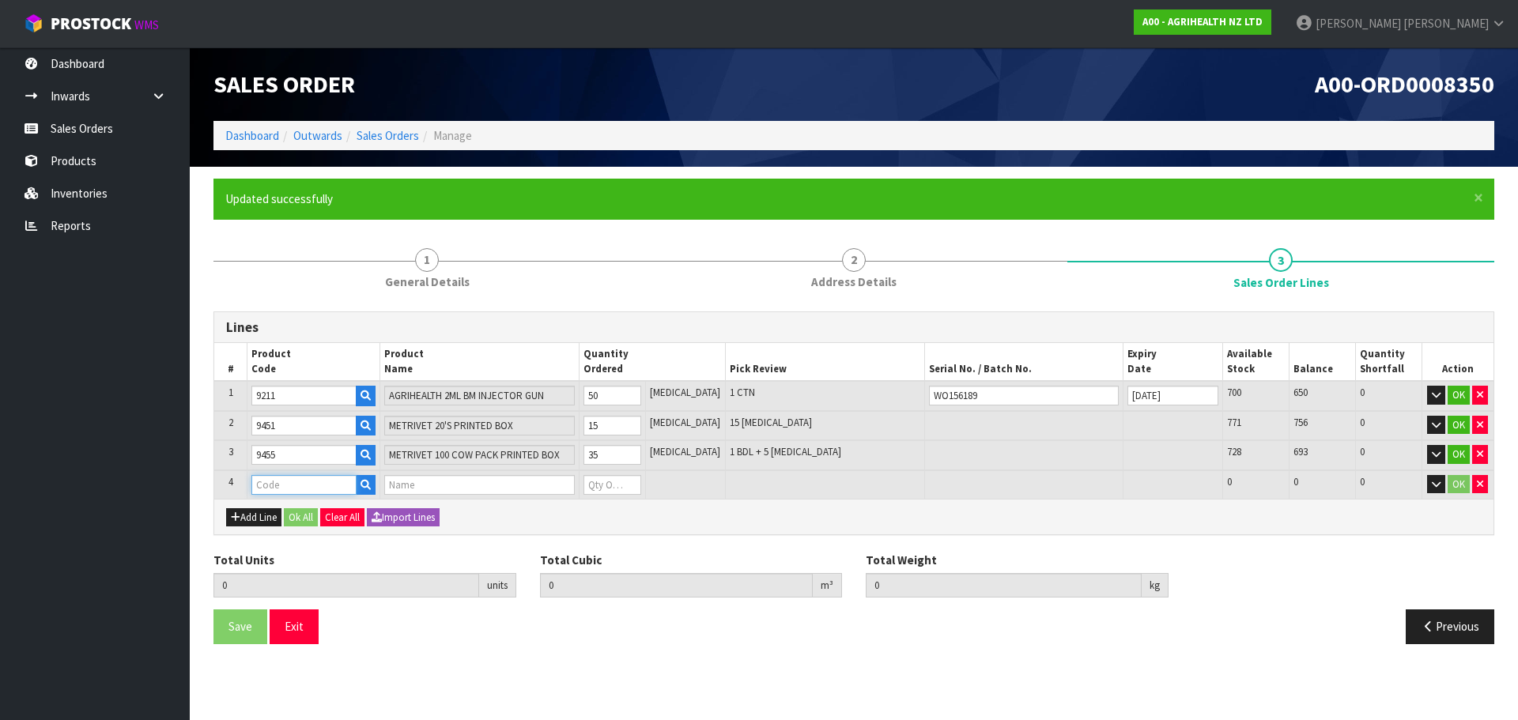
click at [310, 486] on input "text" at bounding box center [303, 485] width 105 height 20
type input "9510"
type input "100"
type input "0.233183"
type input "21.75"
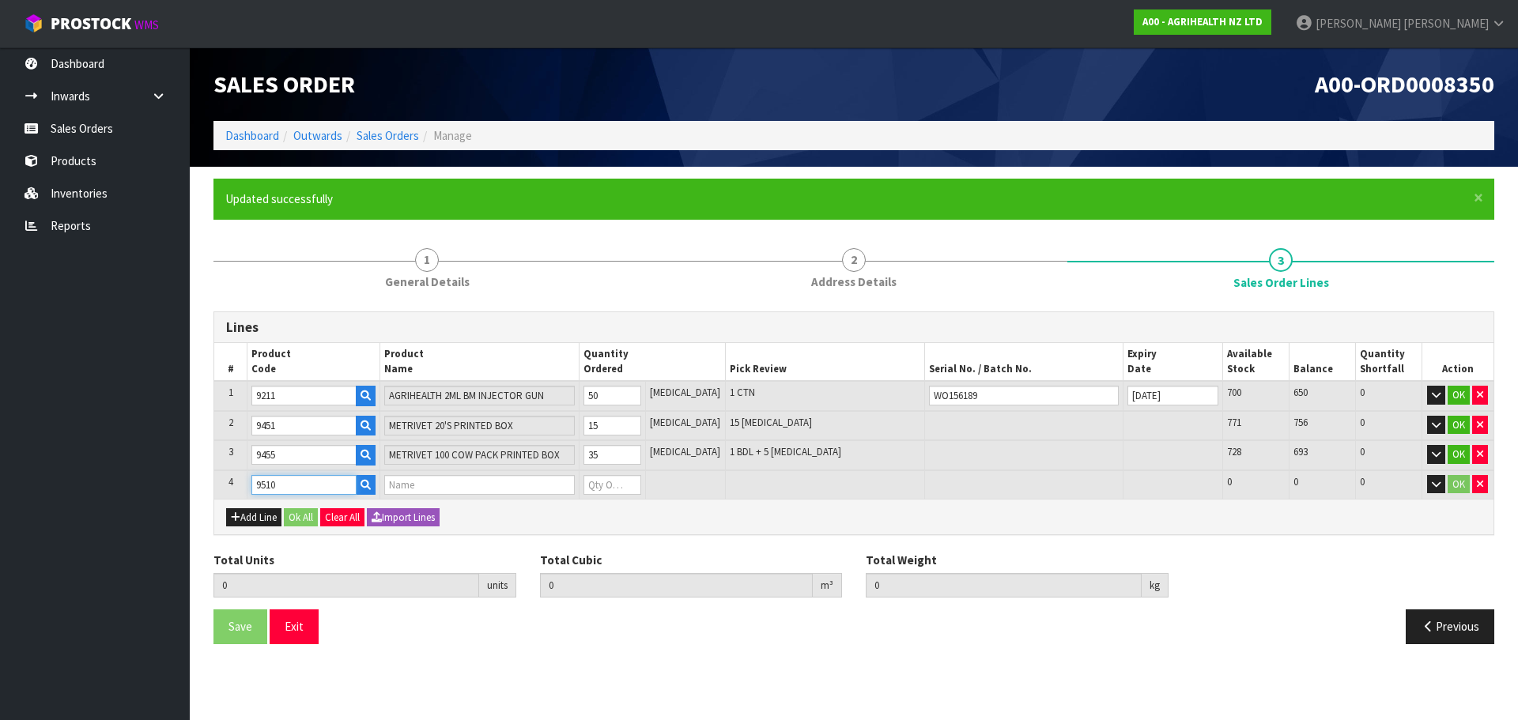
type input "MILKING APRON – KETOMAX PROMO"
type input "0"
type input "9510"
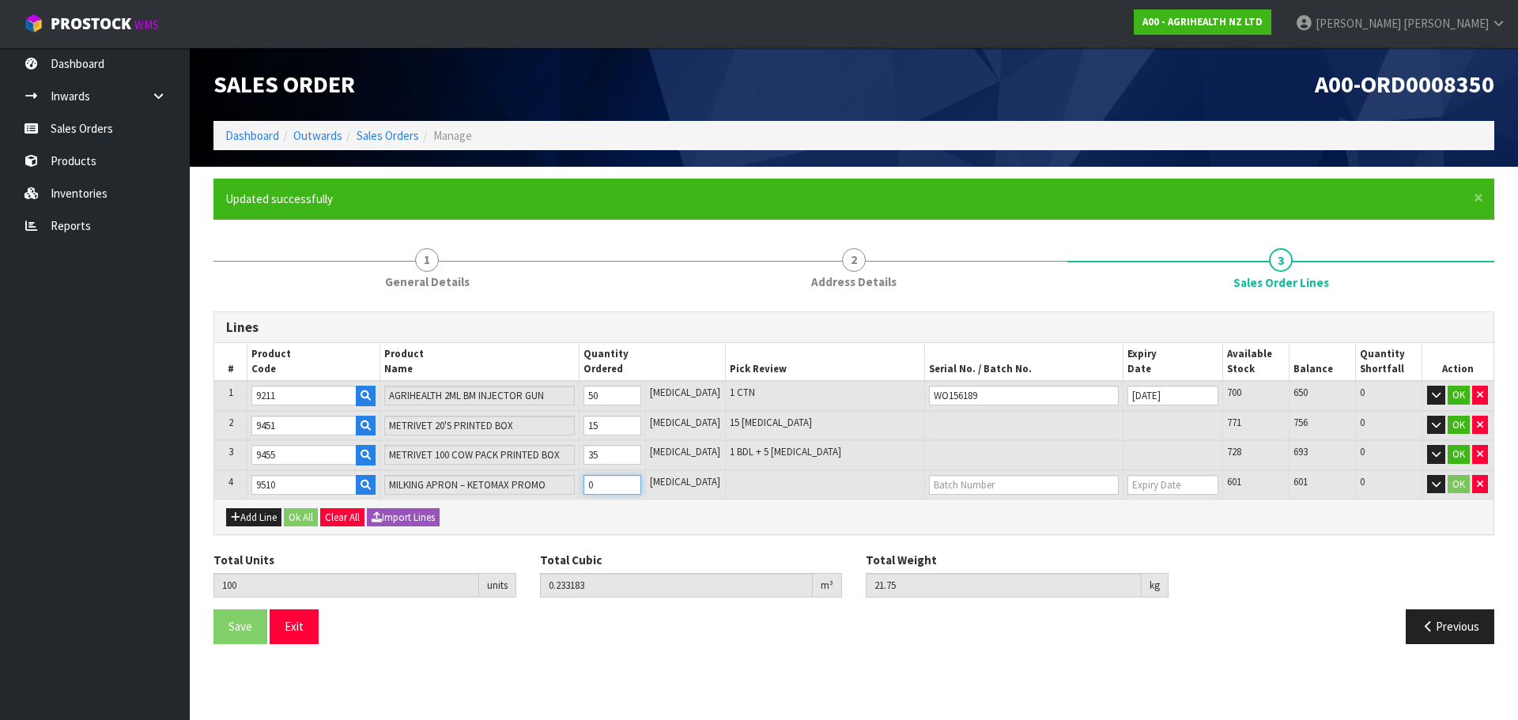
type input "105"
type input "0.239353"
type input "23.5"
type input "5"
type input "150"
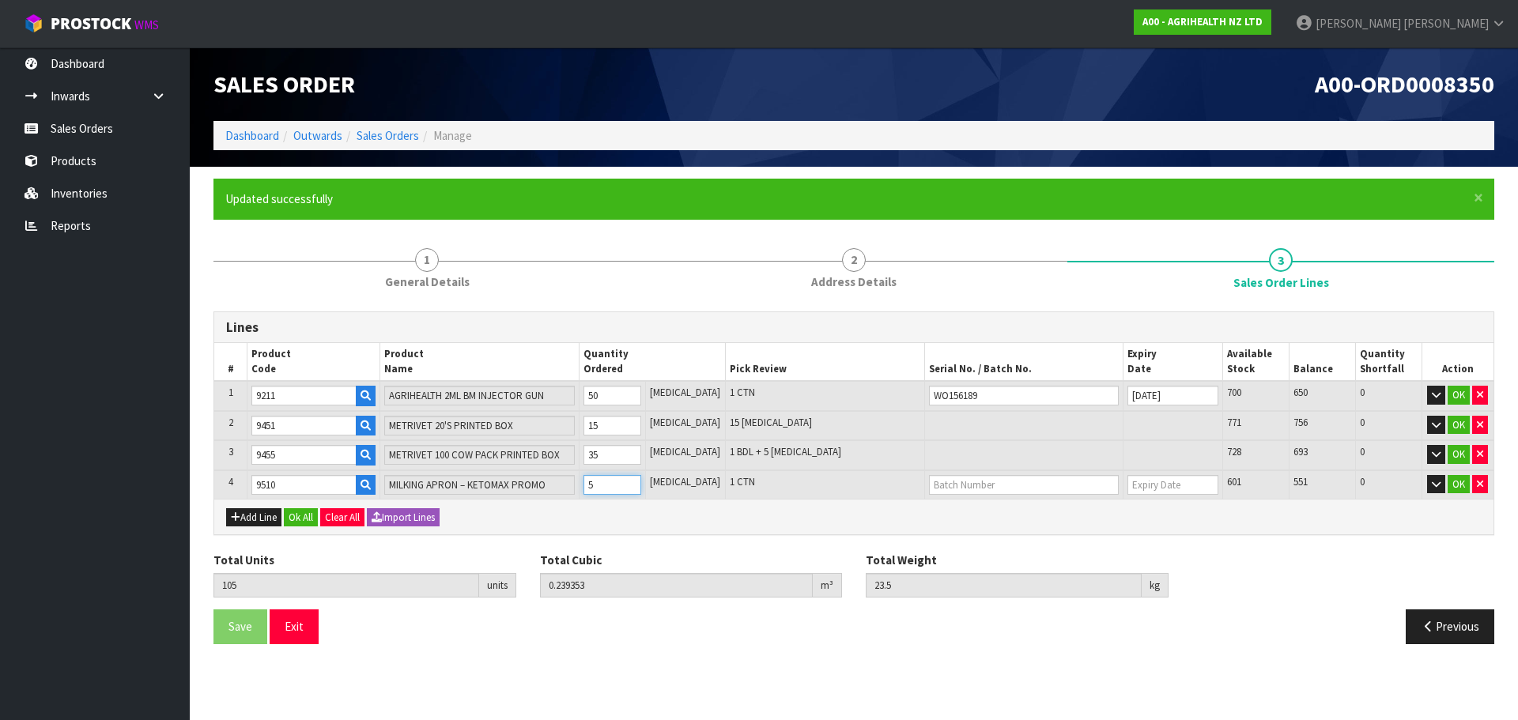
type input "0.294883"
type input "39.25"
type input "50"
type input "2508JAEDON-GREEN"
type input "[DATE]"
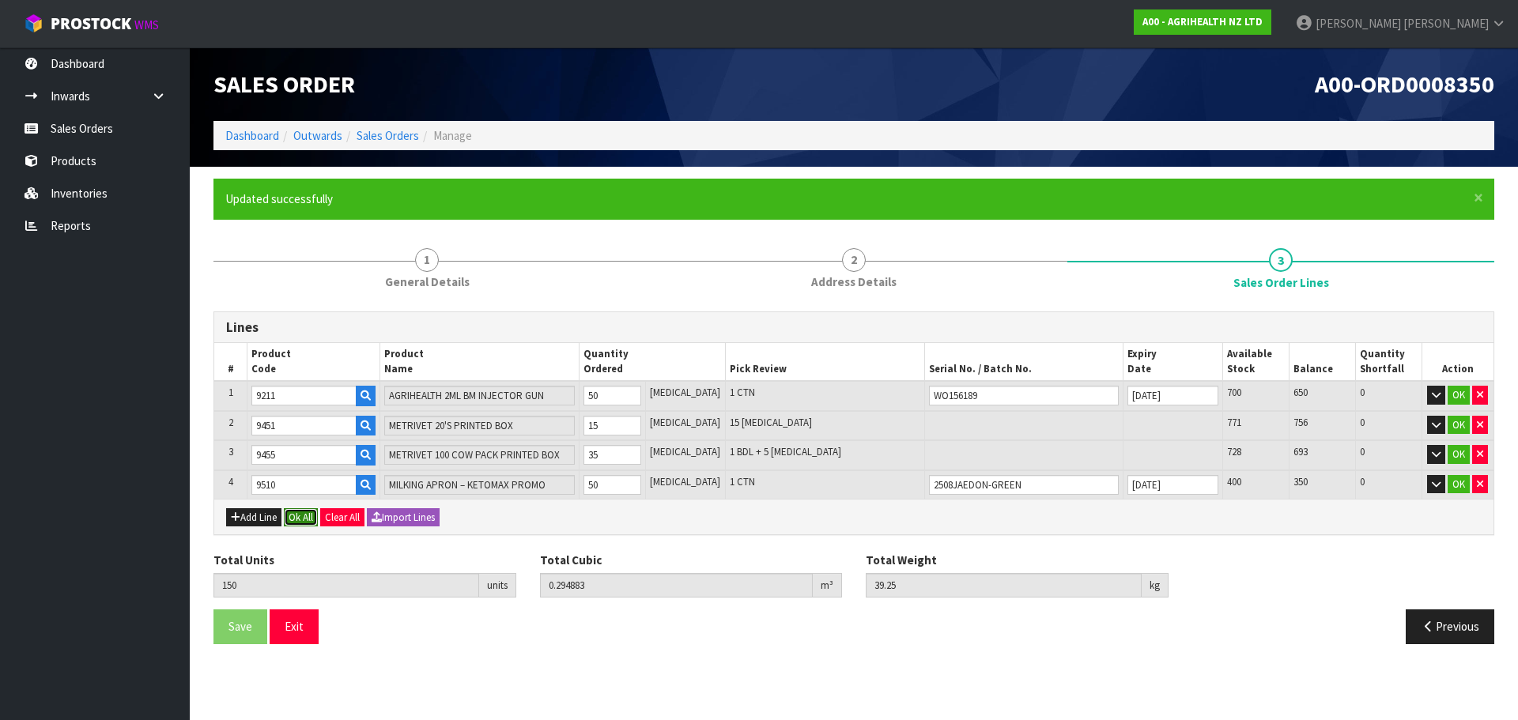
click at [310, 520] on button "Ok All" at bounding box center [301, 518] width 34 height 19
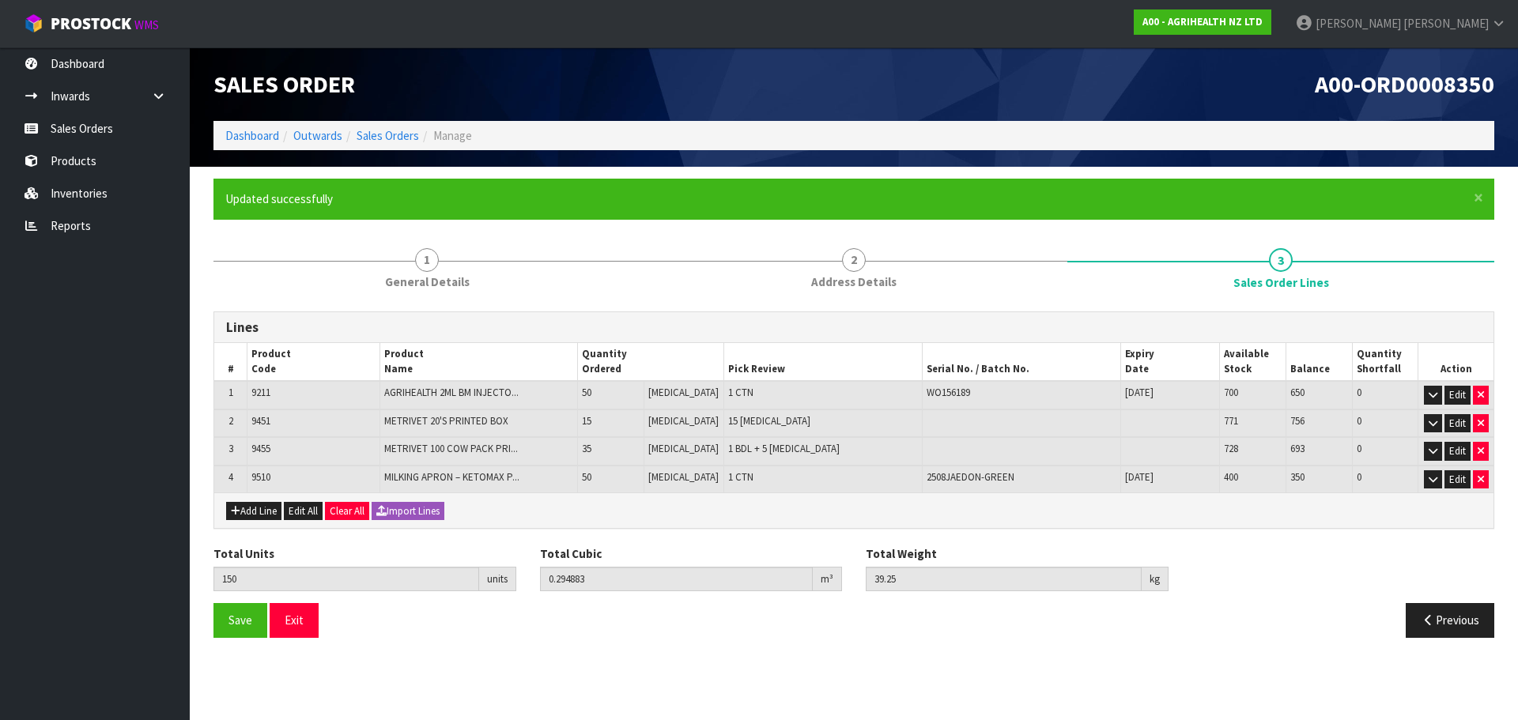
click at [206, 621] on div "Save Exit" at bounding box center [528, 620] width 652 height 34
click at [255, 621] on button "Save" at bounding box center [241, 620] width 54 height 34
click at [240, 626] on span "Save" at bounding box center [241, 620] width 24 height 15
